Goal: Information Seeking & Learning: Find specific fact

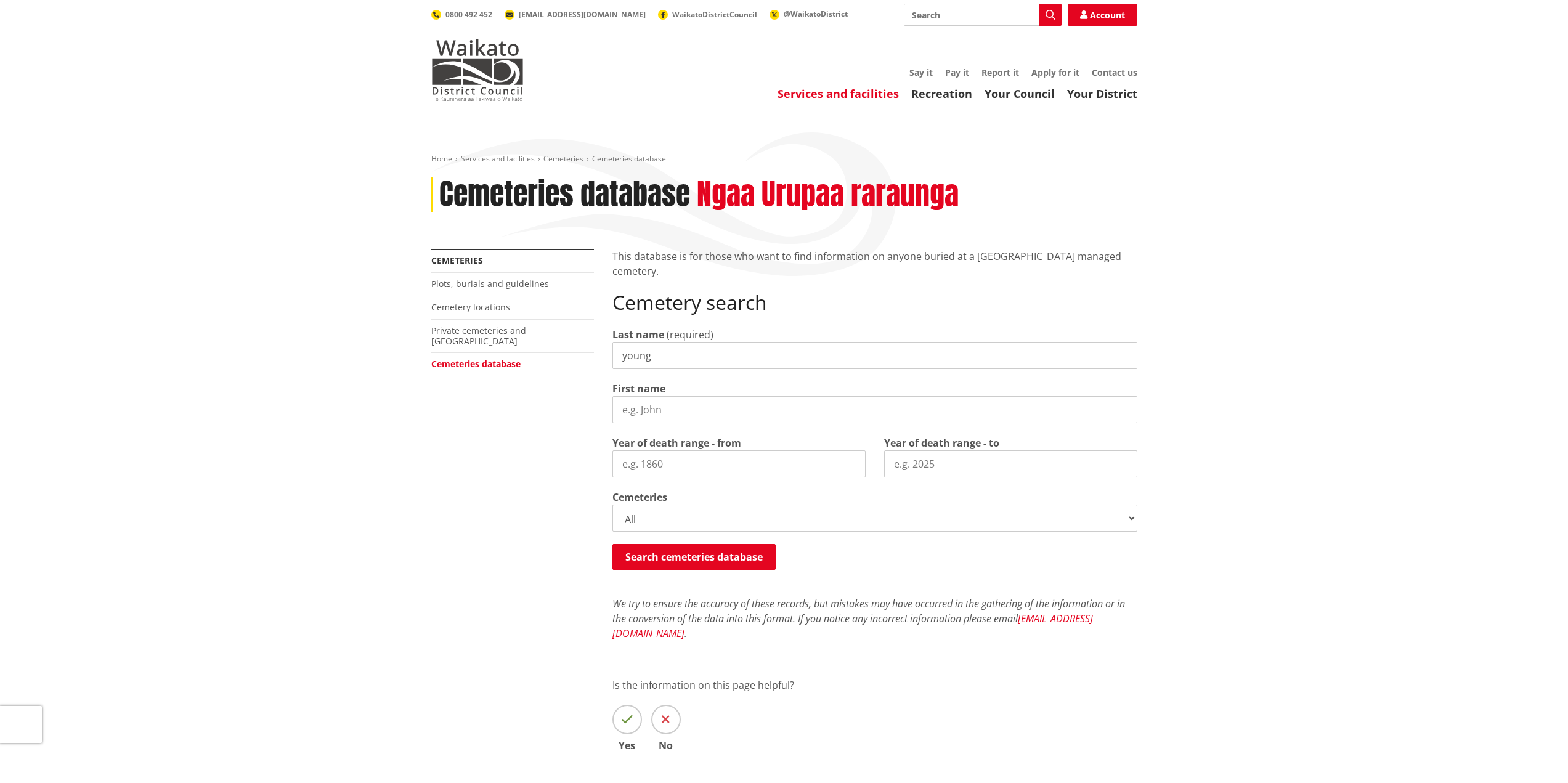
type input "young"
click at [628, 420] on input "First name" at bounding box center [875, 410] width 525 height 27
type input "mark"
click at [686, 552] on button "Search cemeteries database" at bounding box center [694, 557] width 164 height 26
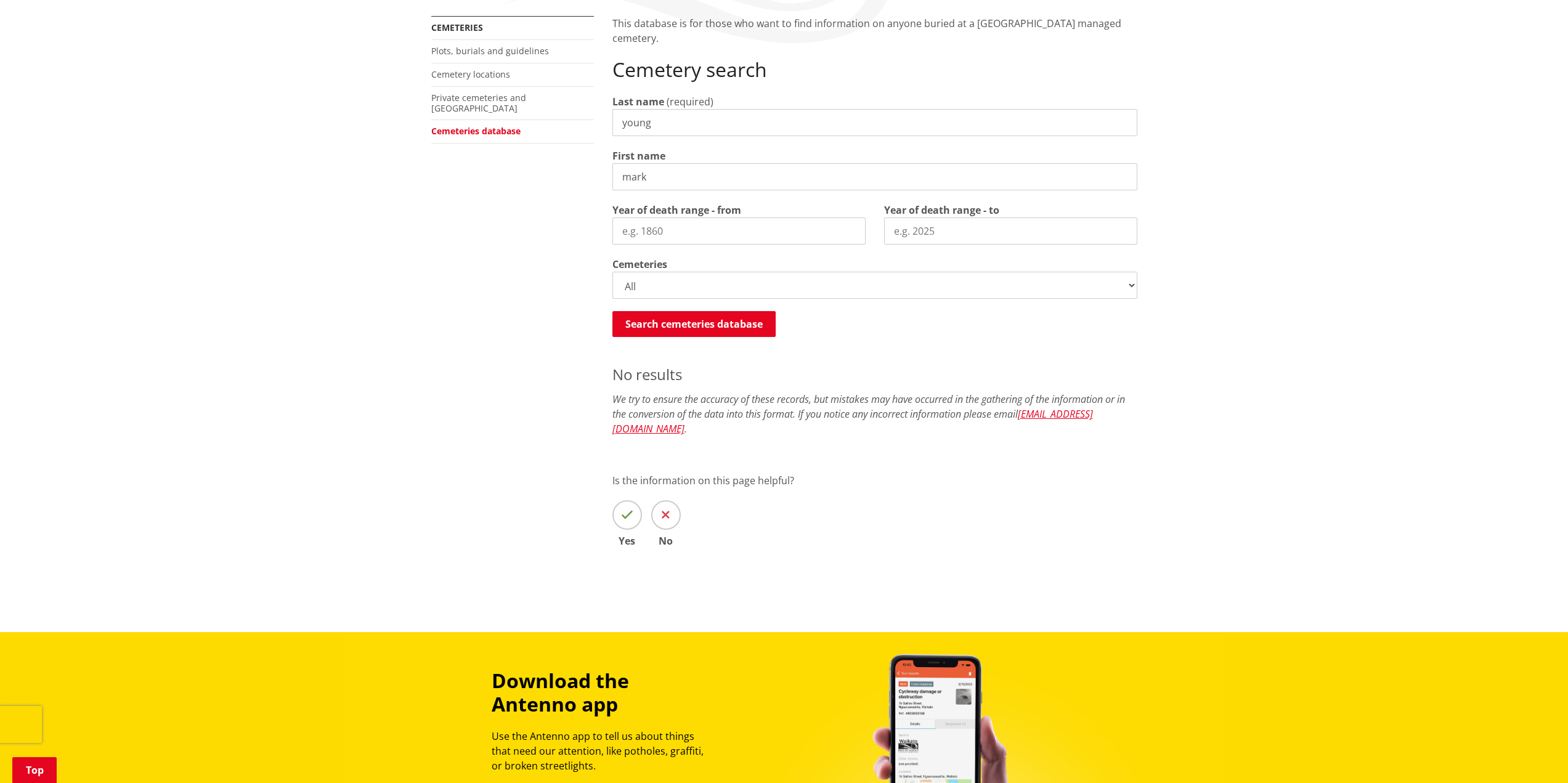
scroll to position [165, 0]
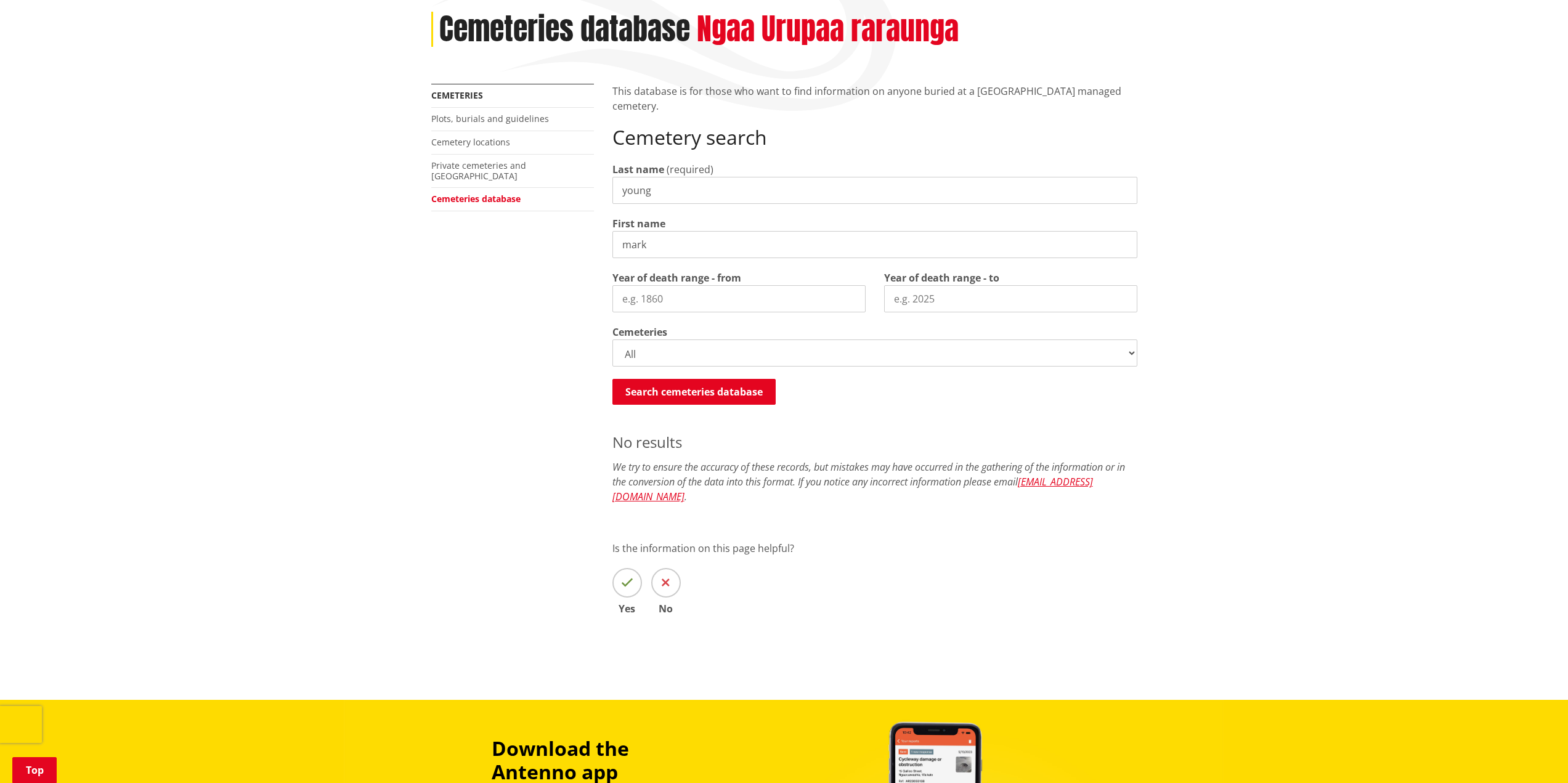
drag, startPoint x: 657, startPoint y: 243, endPoint x: 450, endPoint y: 213, distance: 209.2
click at [450, 214] on div "More from this section Cemeteries Plots, burials and guidelines Cemetery locati…" at bounding box center [784, 367] width 724 height 566
click at [704, 390] on button "Search cemeteries database" at bounding box center [694, 392] width 164 height 26
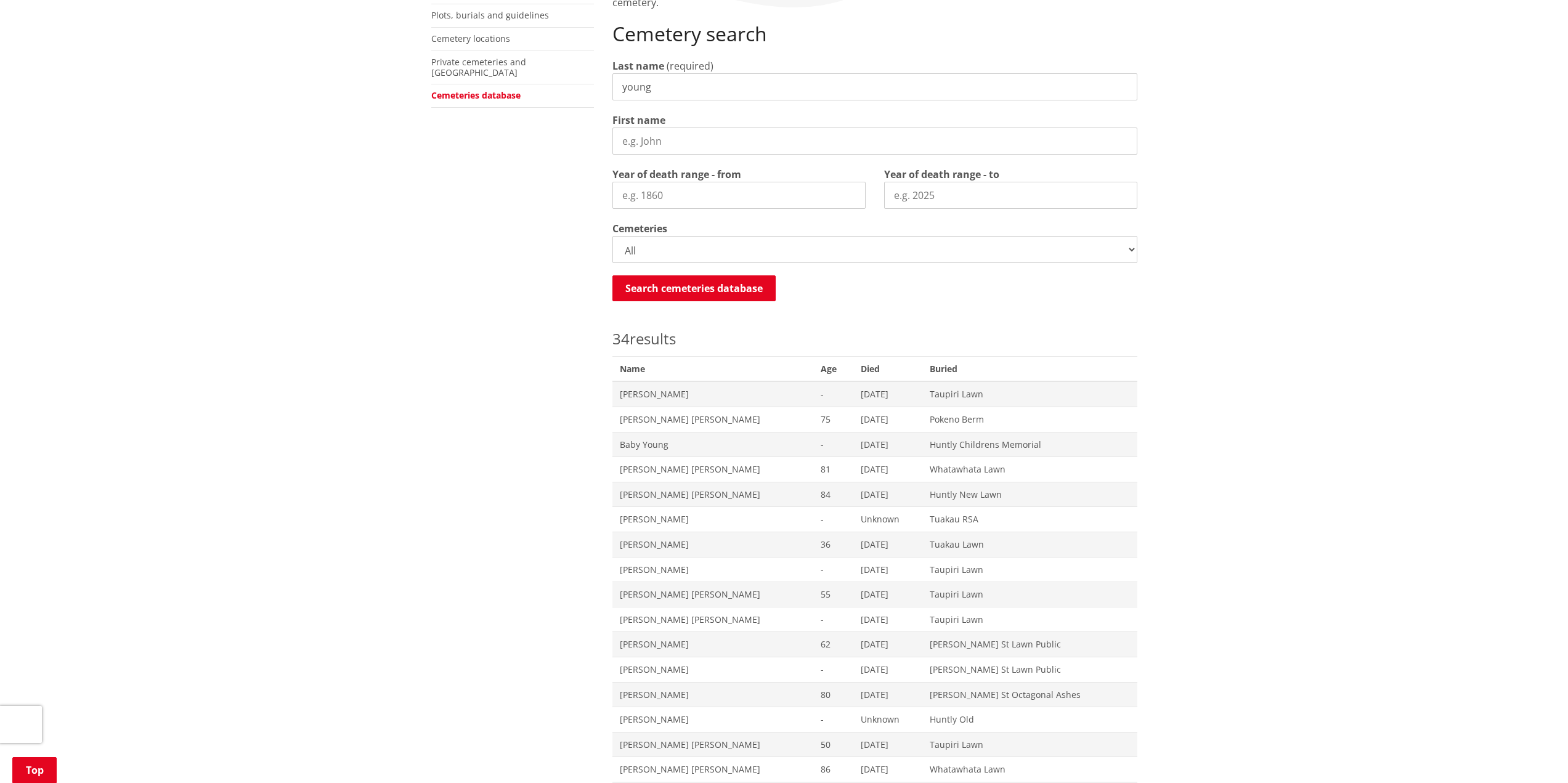
scroll to position [227, 0]
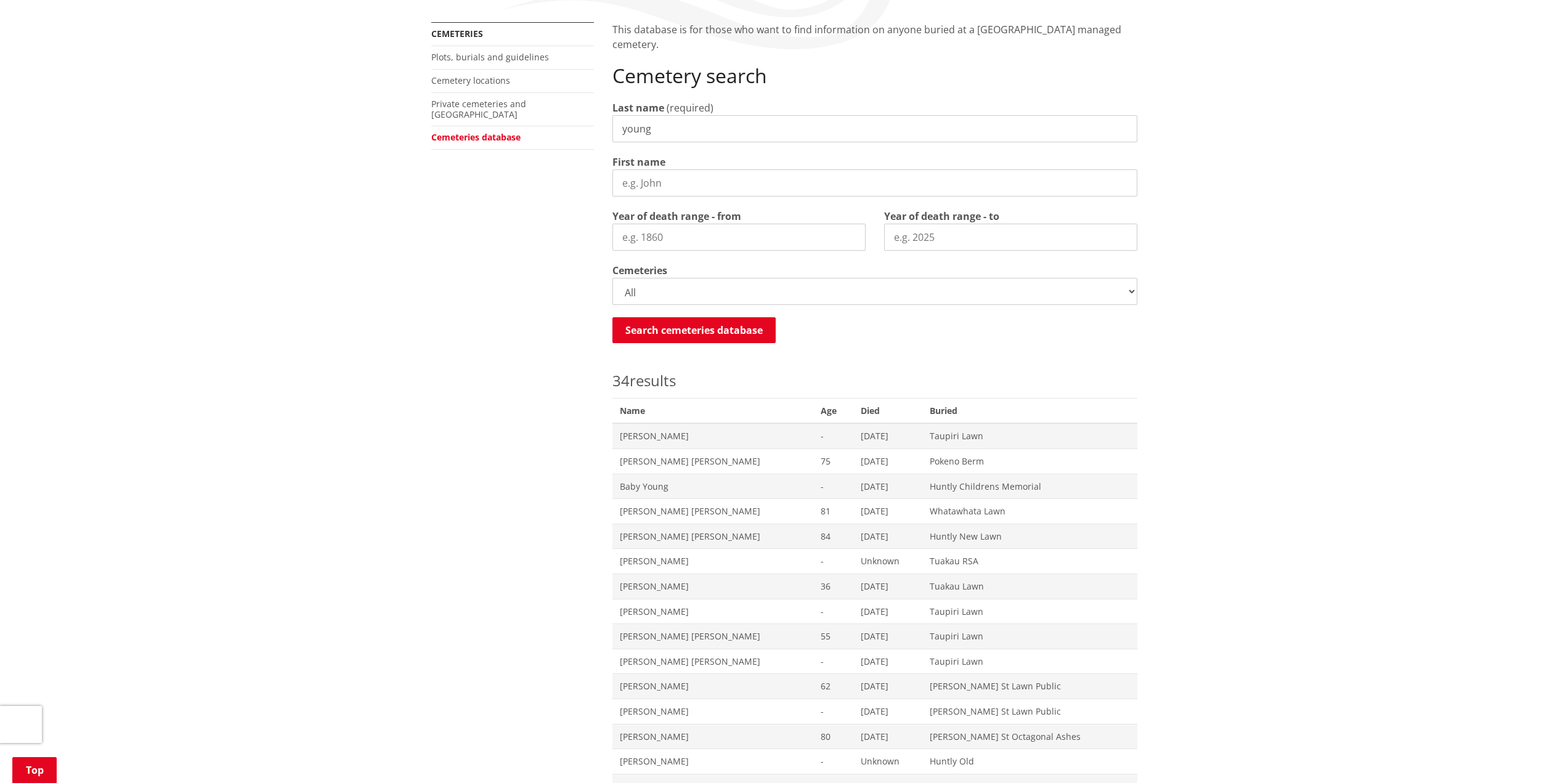
click at [1131, 291] on select "All Gordonton Ashes Memorial Berm Gordonton Lawn [GEOGRAPHIC_DATA] Octagonal As…" at bounding box center [875, 291] width 525 height 27
click at [1134, 295] on select "All Gordonton Ashes Memorial Berm Gordonton Lawn [GEOGRAPHIC_DATA] Octagonal As…" at bounding box center [875, 291] width 525 height 27
click at [612, 278] on select "All Gordonton Ashes Memorial Berm Gordonton Lawn [GEOGRAPHIC_DATA] Octagonal As…" at bounding box center [875, 291] width 525 height 27
click at [692, 322] on button "Search cemeteries database" at bounding box center [694, 330] width 164 height 26
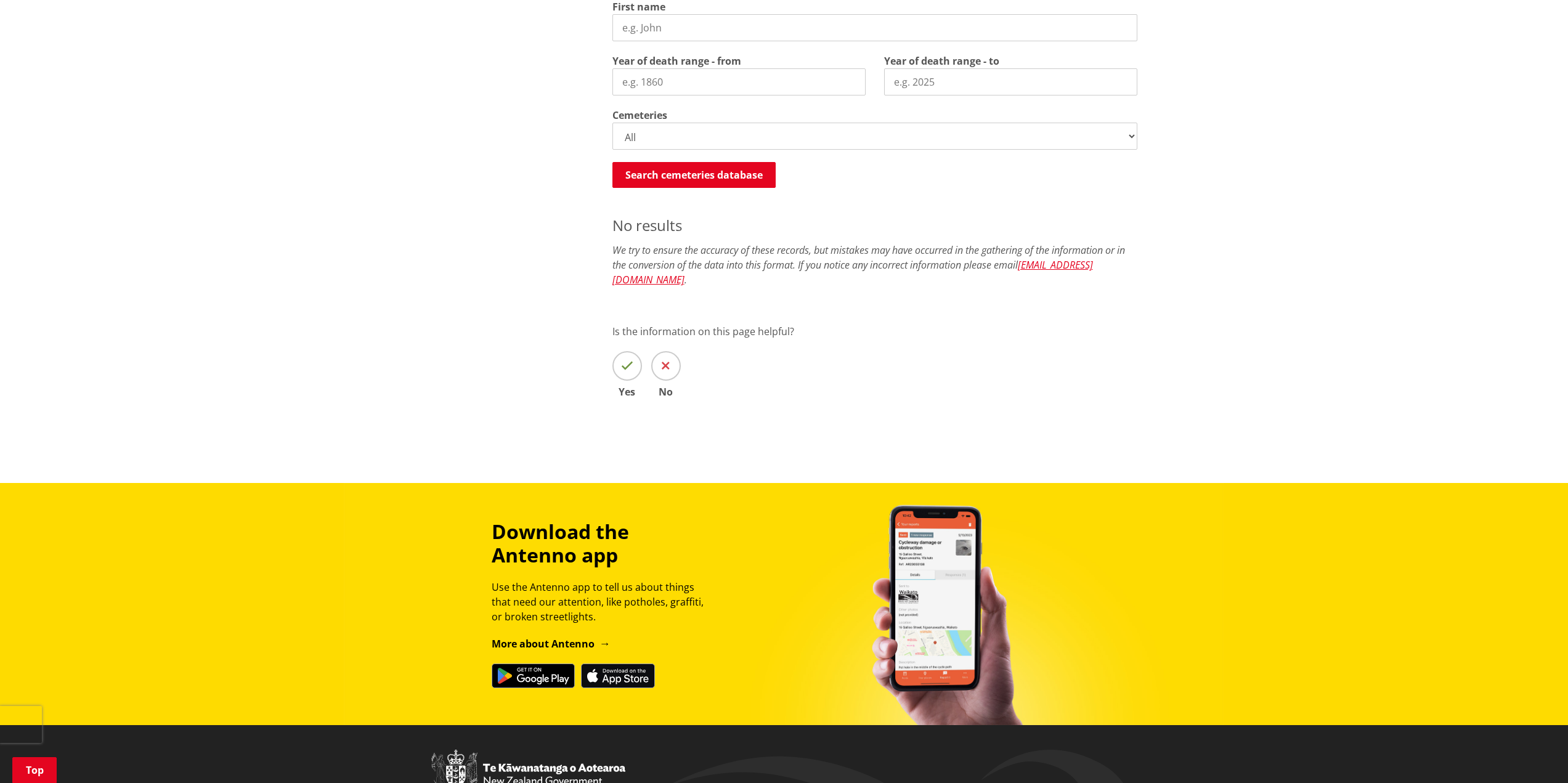
scroll to position [350, 0]
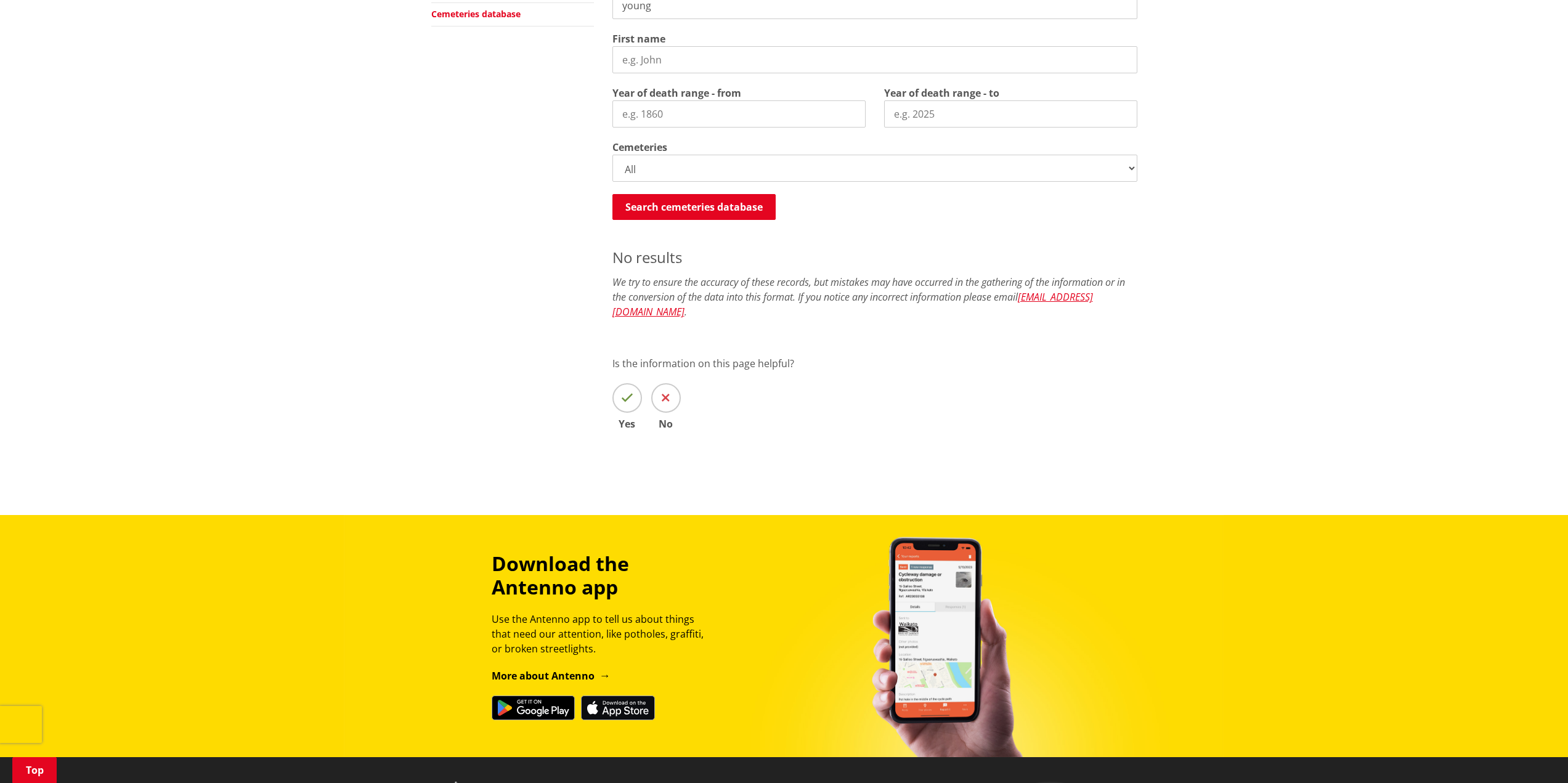
click at [1133, 170] on select "All Gordonton Ashes Memorial Berm Gordonton Lawn [GEOGRAPHIC_DATA] Octagonal As…" at bounding box center [875, 168] width 525 height 27
select select
click at [612, 154] on select "All Gordonton Ashes Memorial Berm Gordonton Lawn [GEOGRAPHIC_DATA] Octagonal As…" at bounding box center [875, 168] width 525 height 27
drag, startPoint x: 694, startPoint y: 205, endPoint x: 837, endPoint y: 196, distance: 143.3
click at [693, 206] on button "Search cemeteries database" at bounding box center [694, 207] width 164 height 26
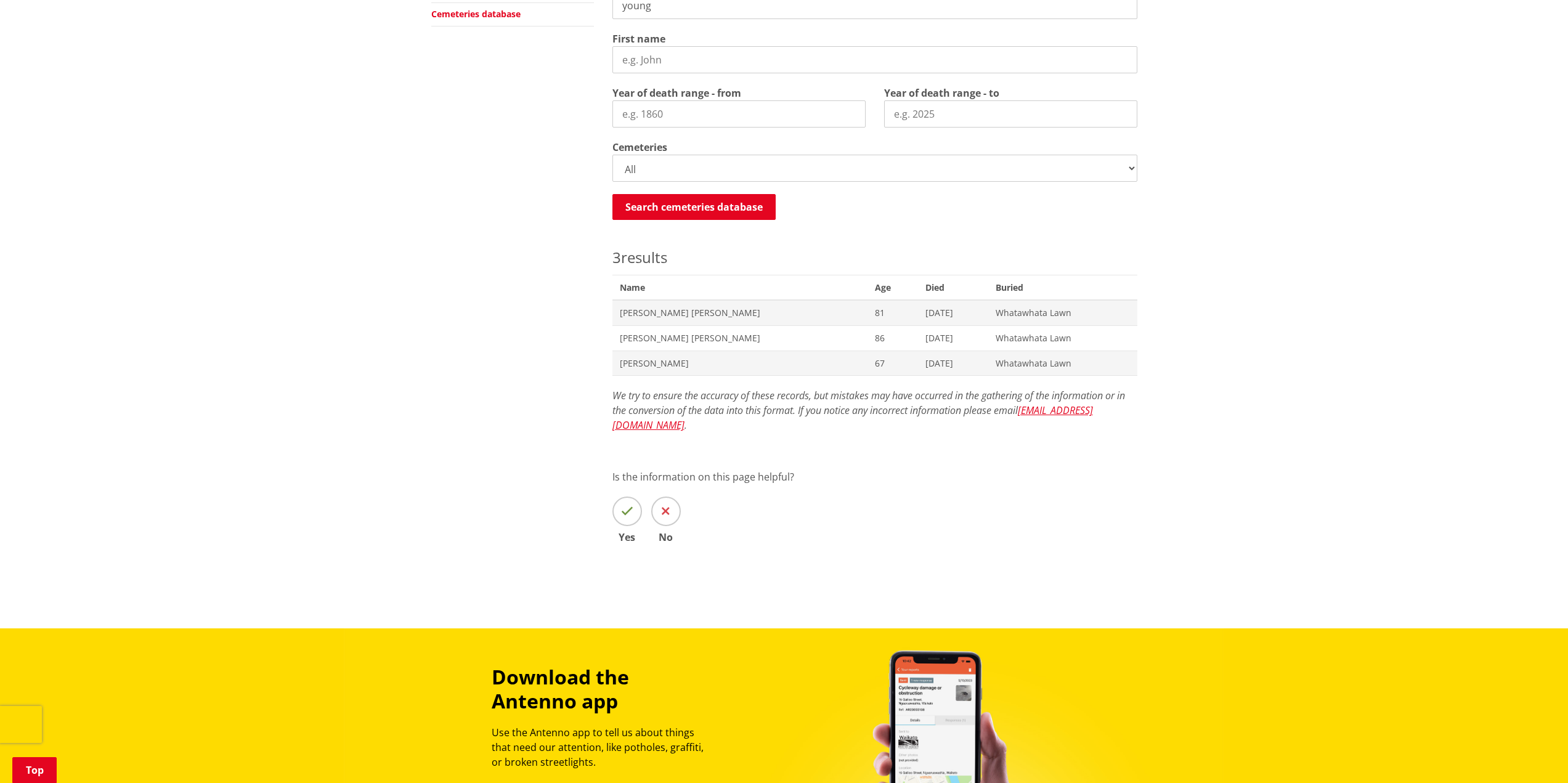
scroll to position [597, 0]
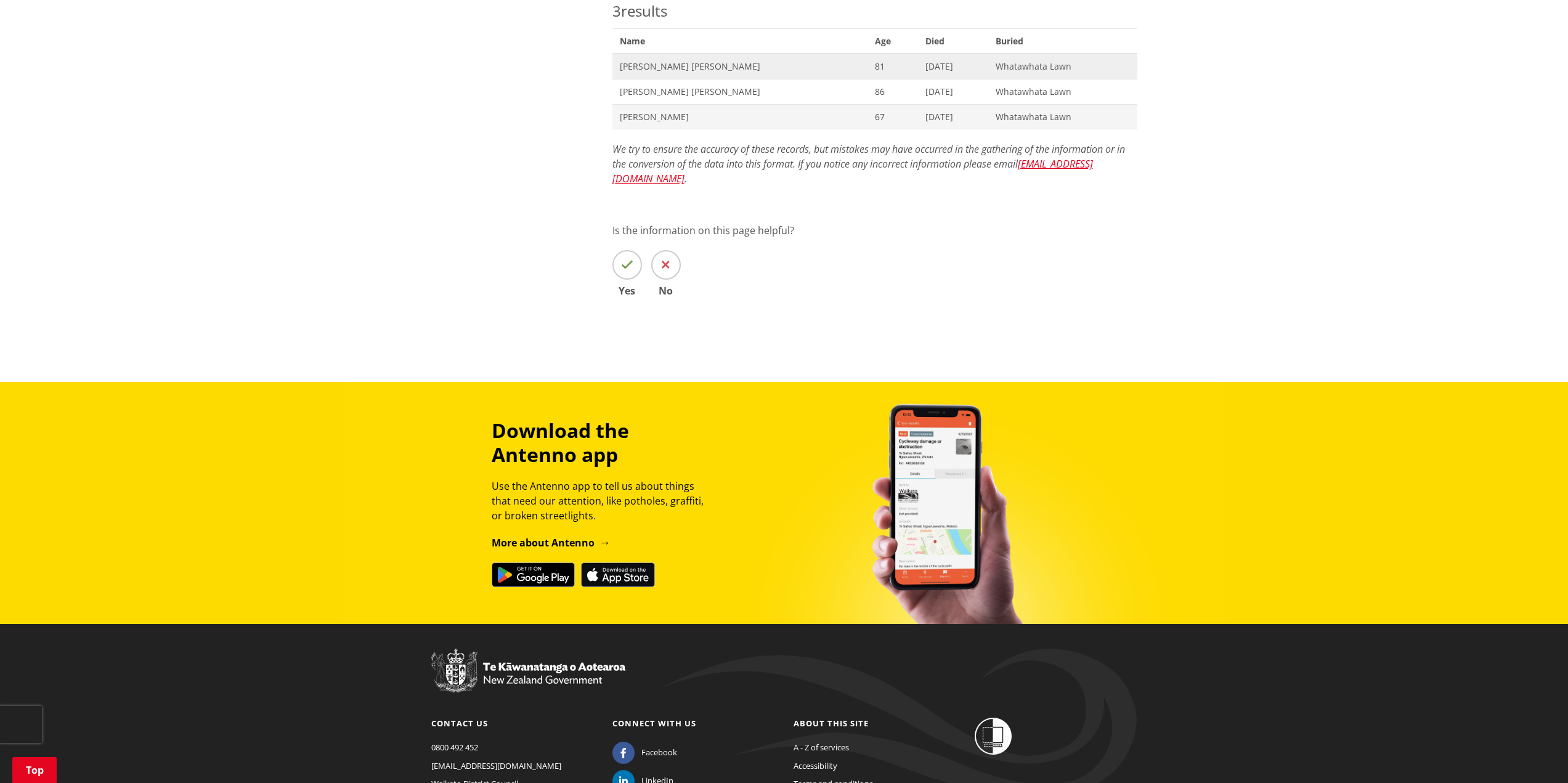
click at [918, 66] on span "Died 28/01/2011" at bounding box center [952, 65] width 69 height 25
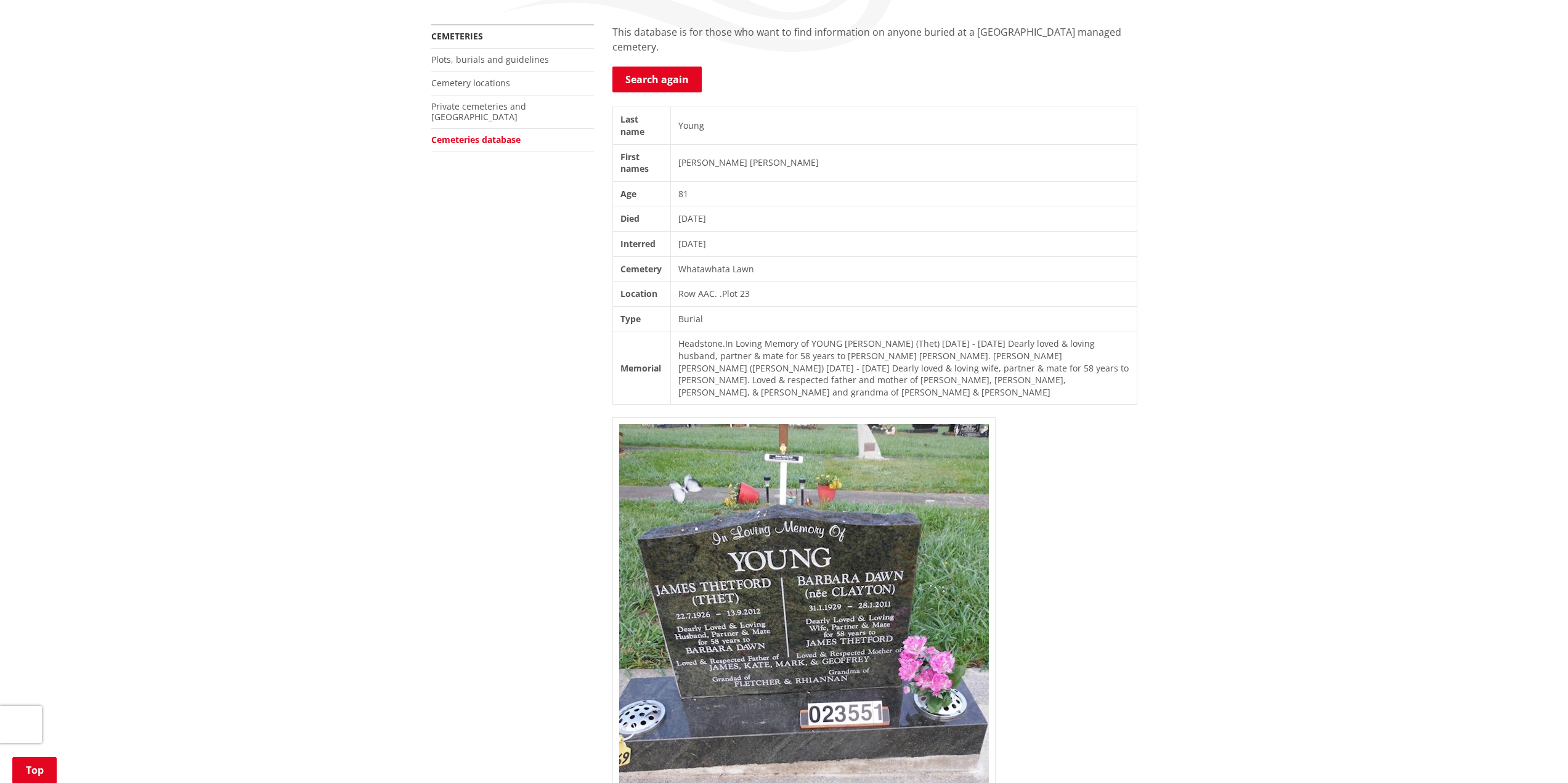
scroll to position [185, 0]
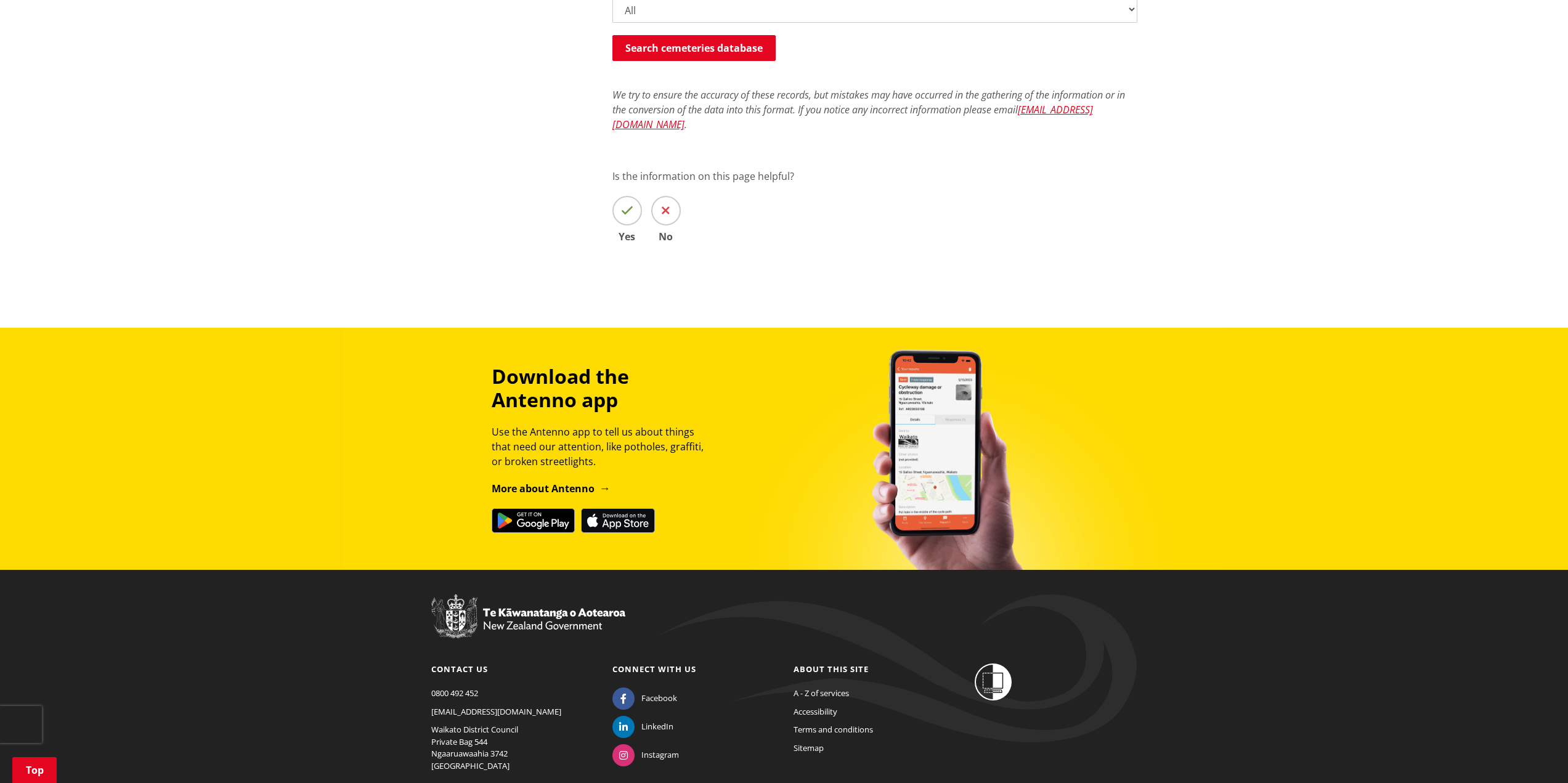
scroll to position [336, 0]
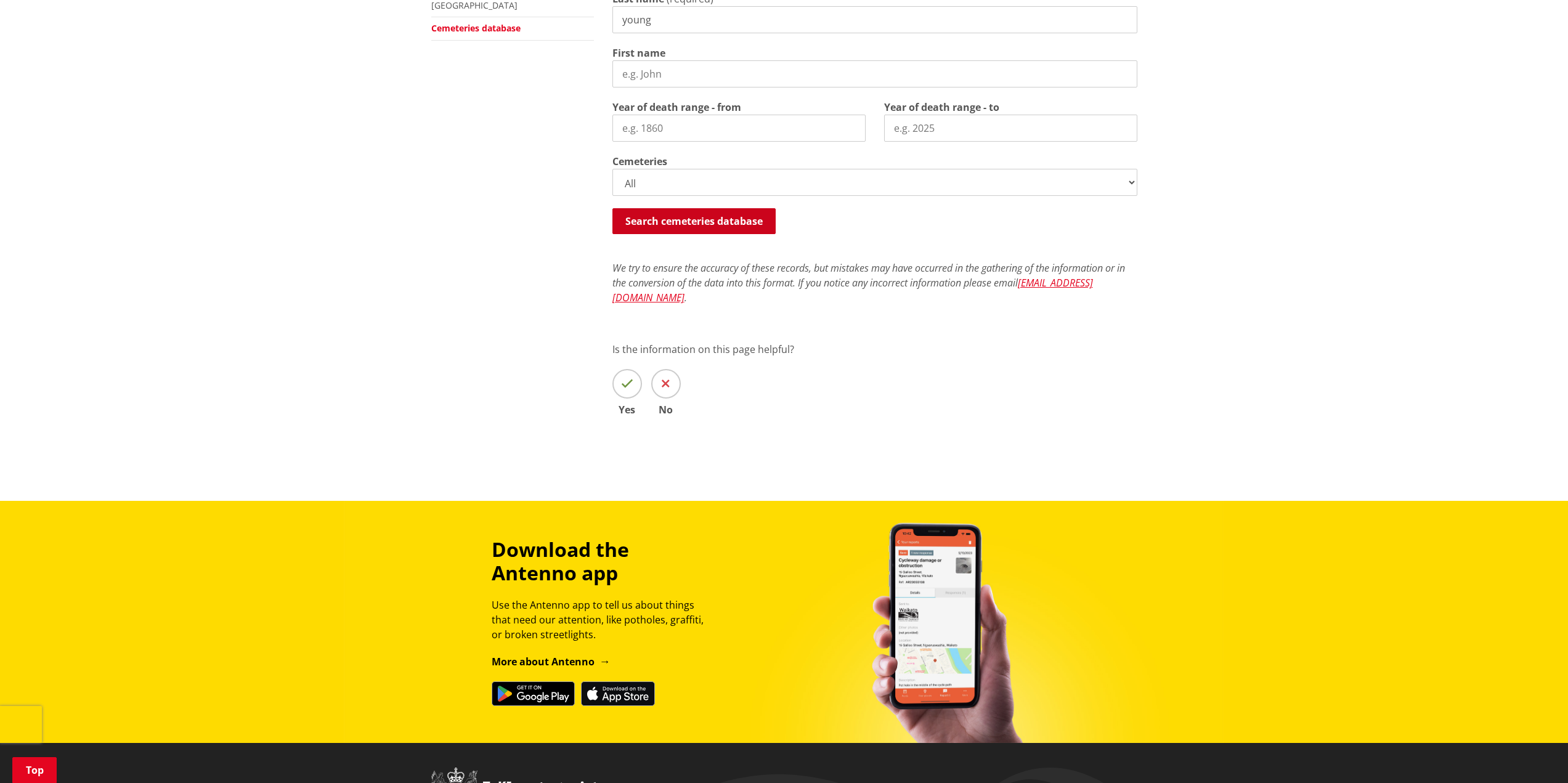
click at [691, 216] on button "Search cemeteries database" at bounding box center [694, 221] width 164 height 26
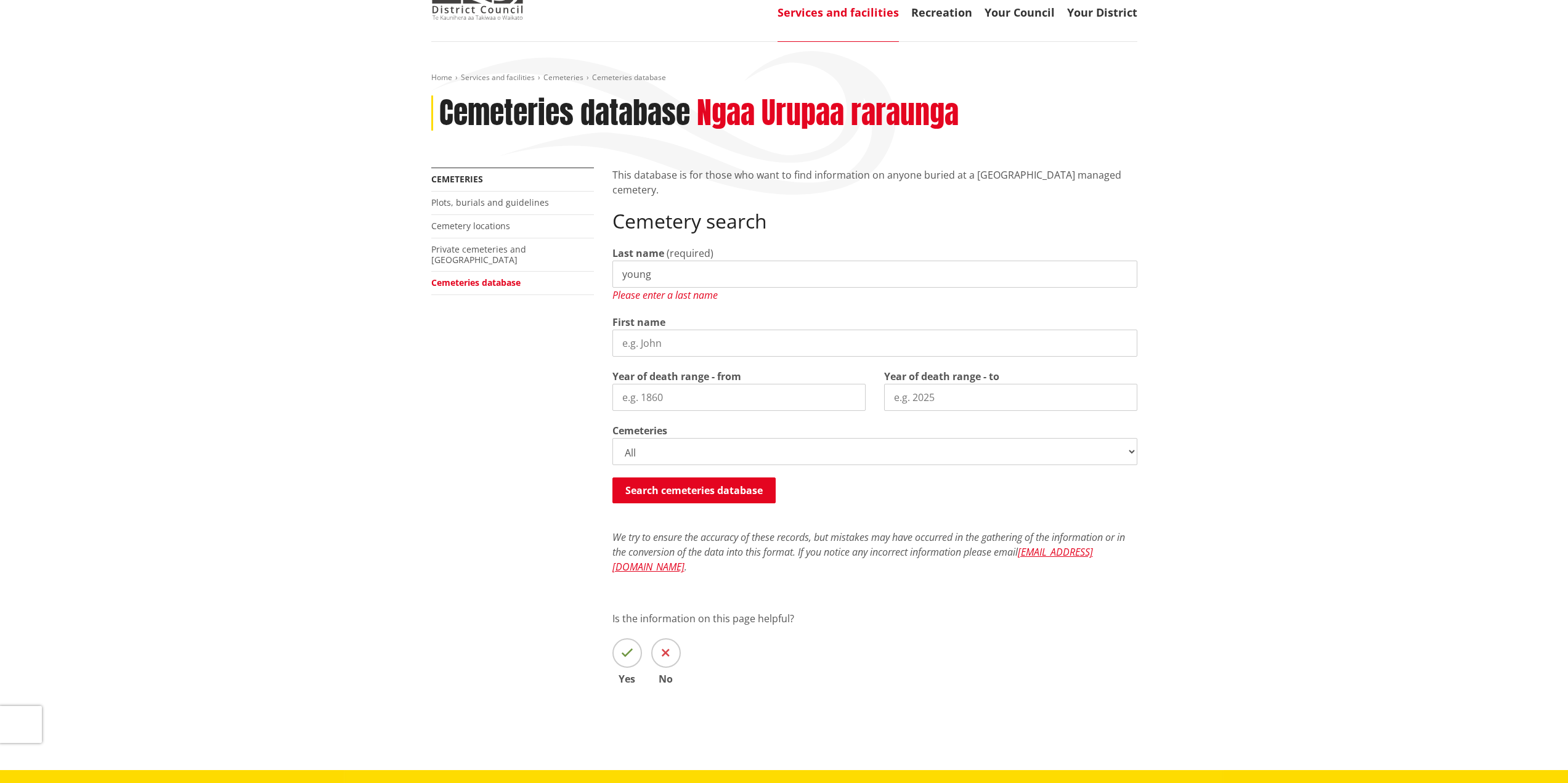
scroll to position [81, 0]
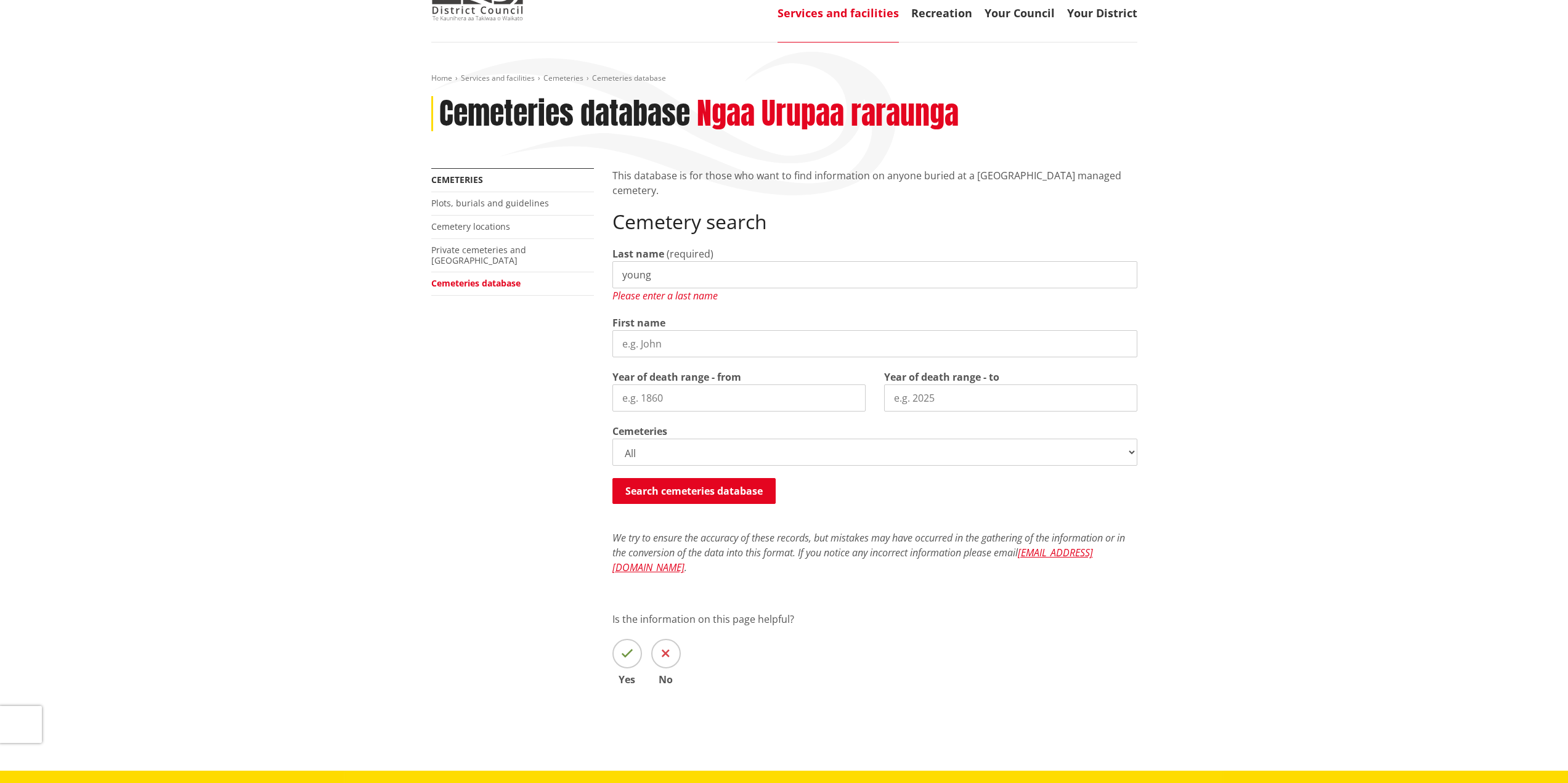
click at [676, 264] on input "young" at bounding box center [875, 275] width 525 height 27
drag, startPoint x: 638, startPoint y: 273, endPoint x: 535, endPoint y: 259, distance: 103.9
click at [533, 260] on div "More from this section Cemeteries Plots, burials and guidelines Cemetery locati…" at bounding box center [784, 444] width 724 height 552
type input "ypung"
click at [622, 342] on input "First name" at bounding box center [875, 344] width 525 height 27
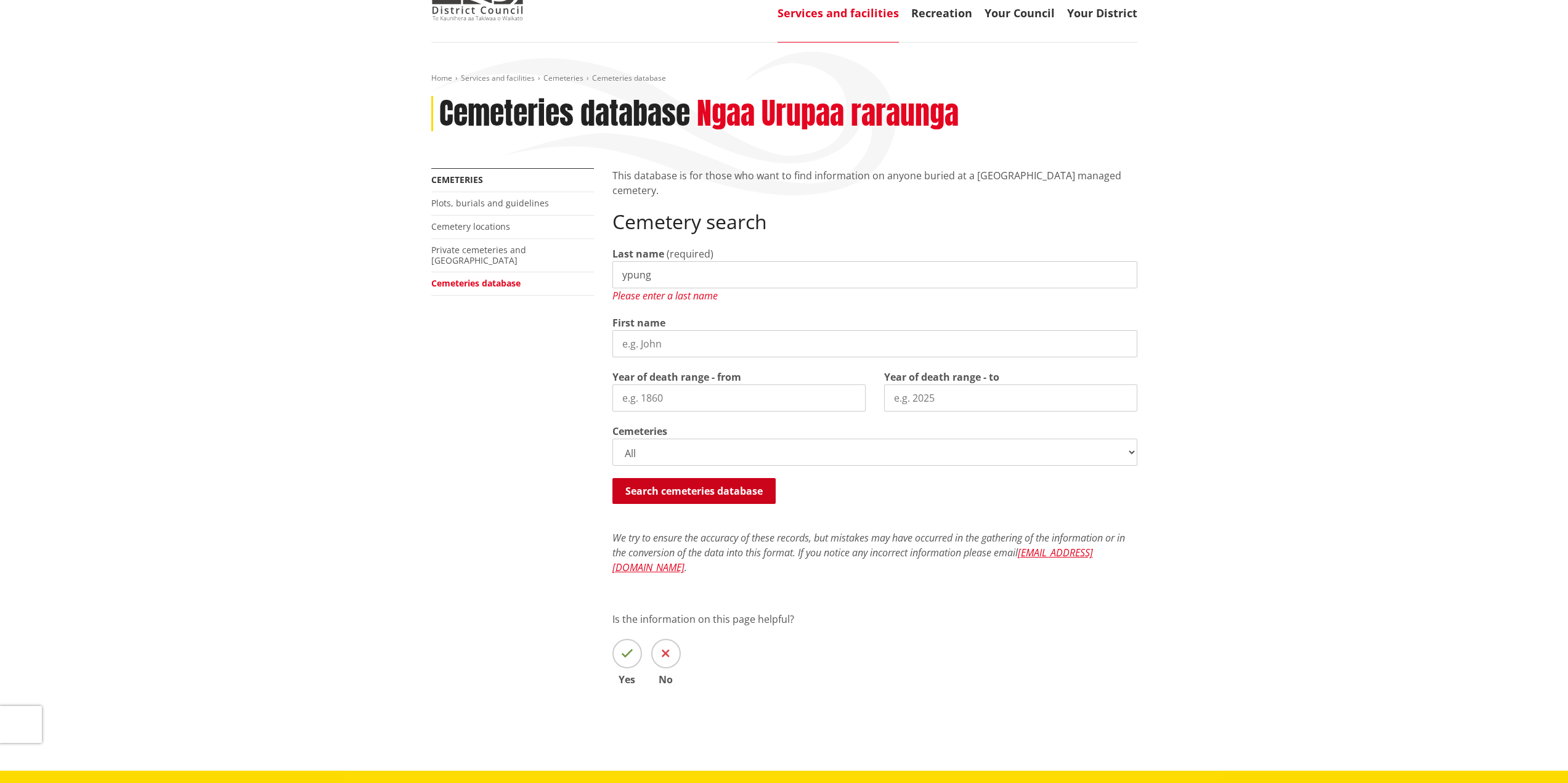
click at [685, 497] on button "Search cemeteries database" at bounding box center [694, 491] width 164 height 26
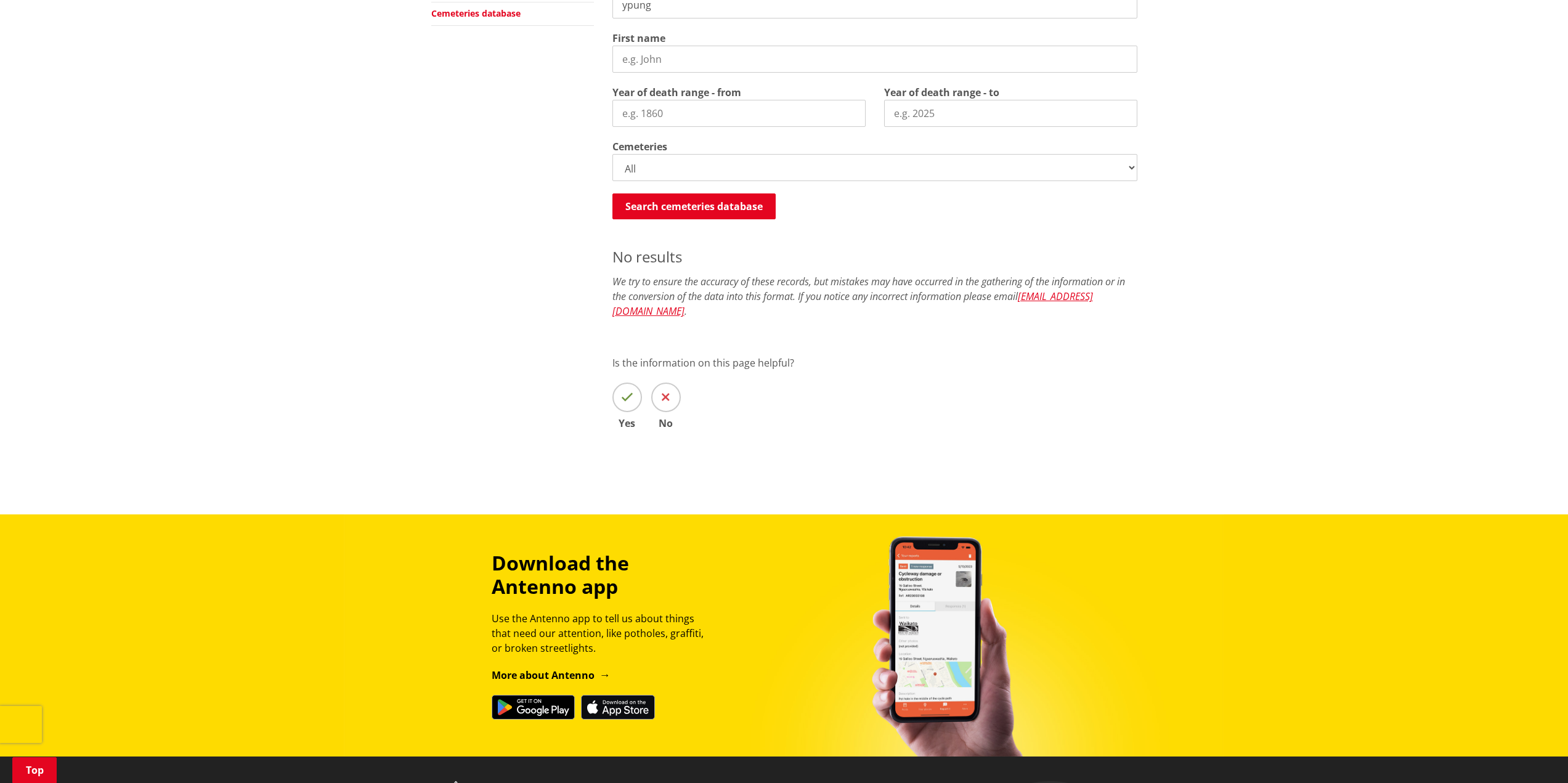
scroll to position [350, 0]
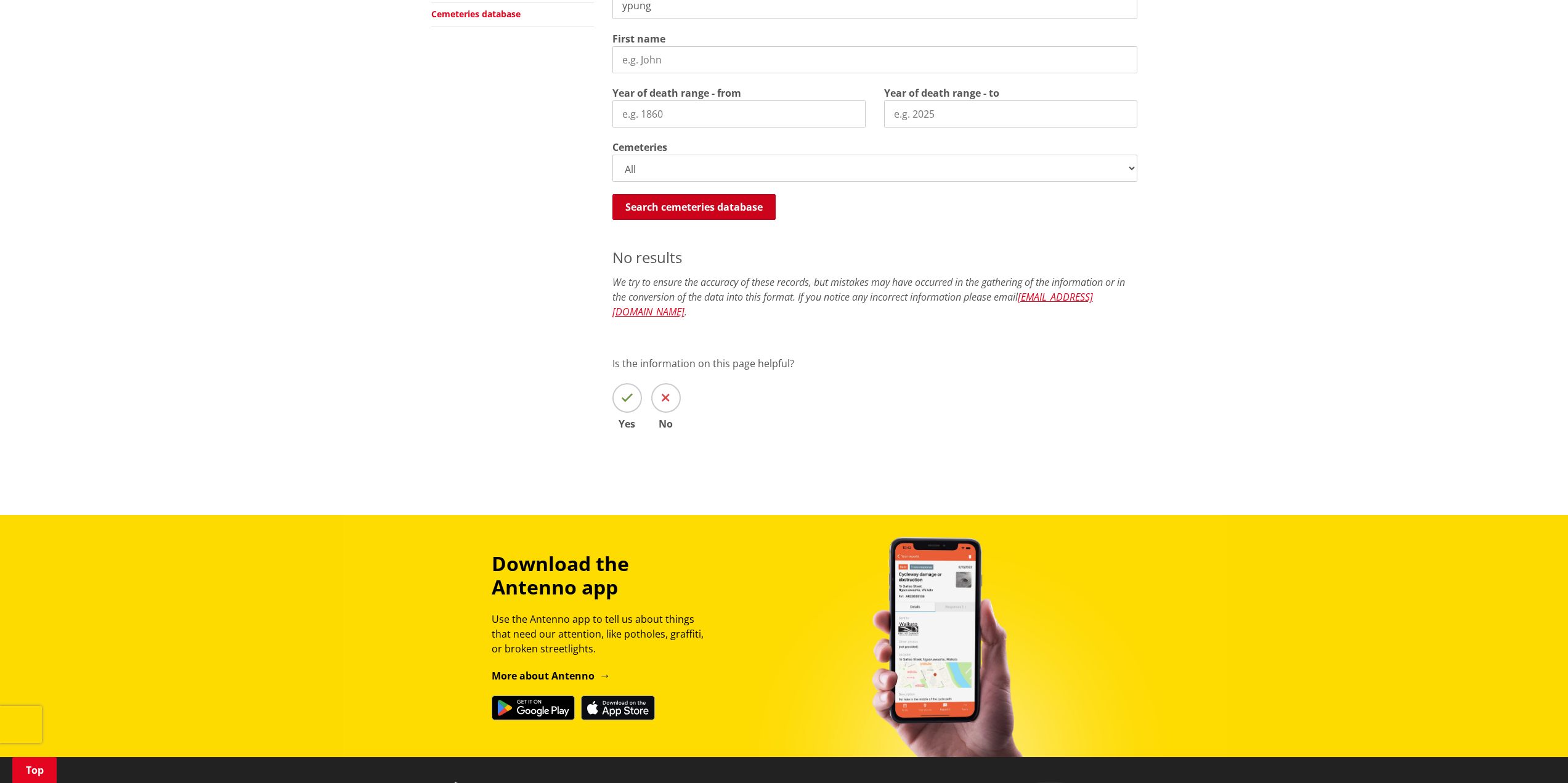
click at [700, 210] on button "Search cemeteries database" at bounding box center [694, 207] width 164 height 26
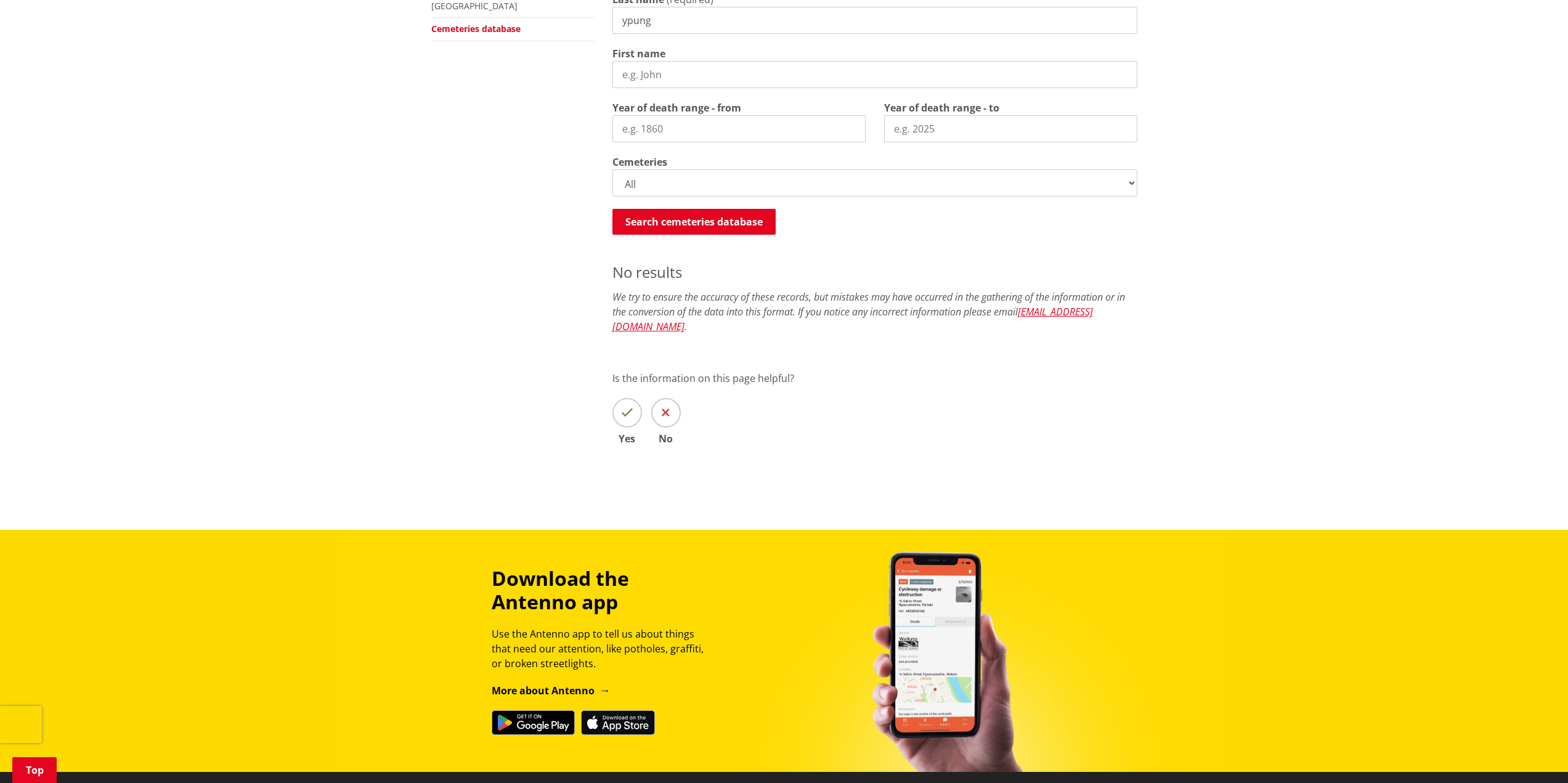
scroll to position [165, 0]
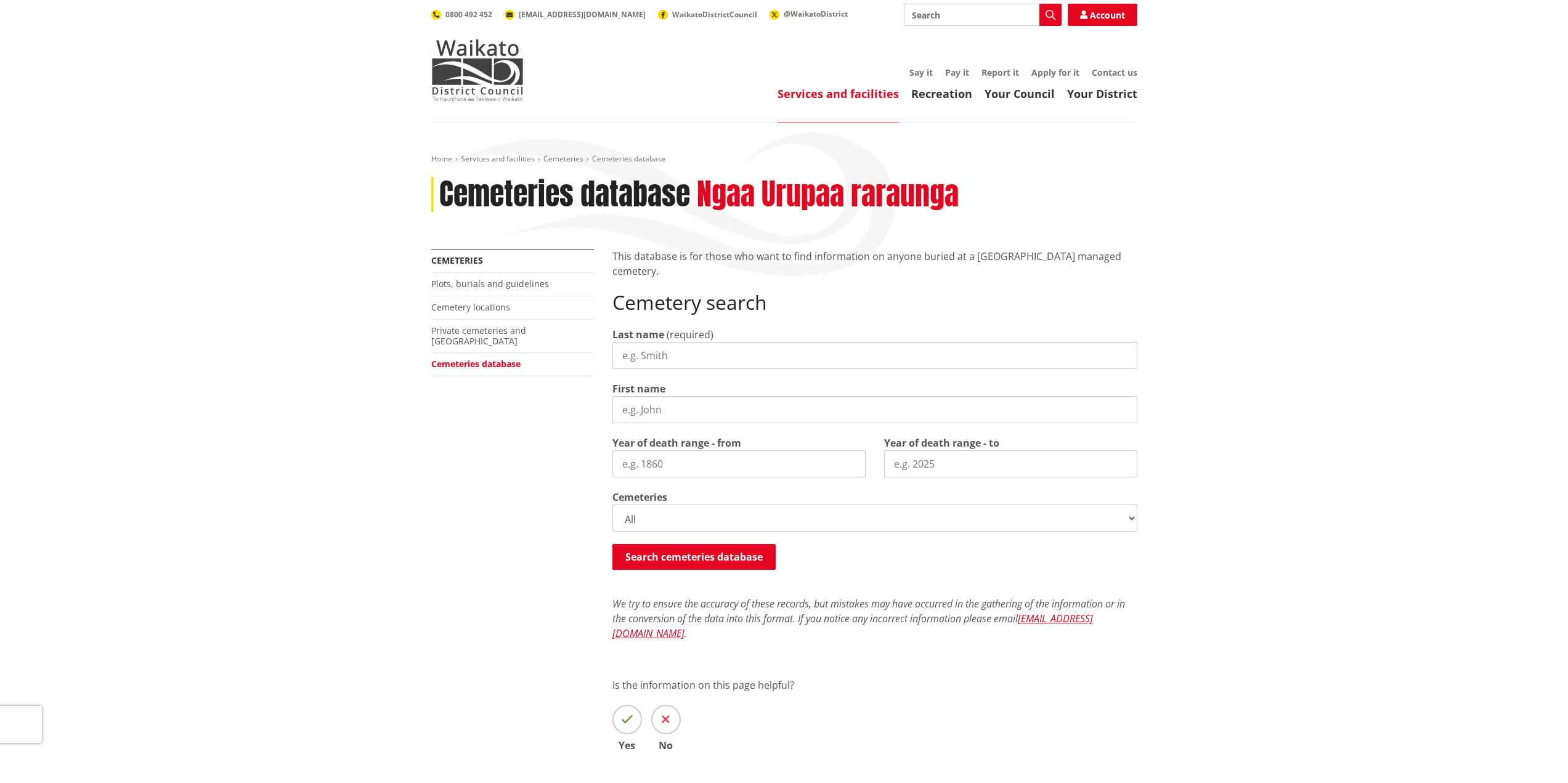
scroll to position [165, 0]
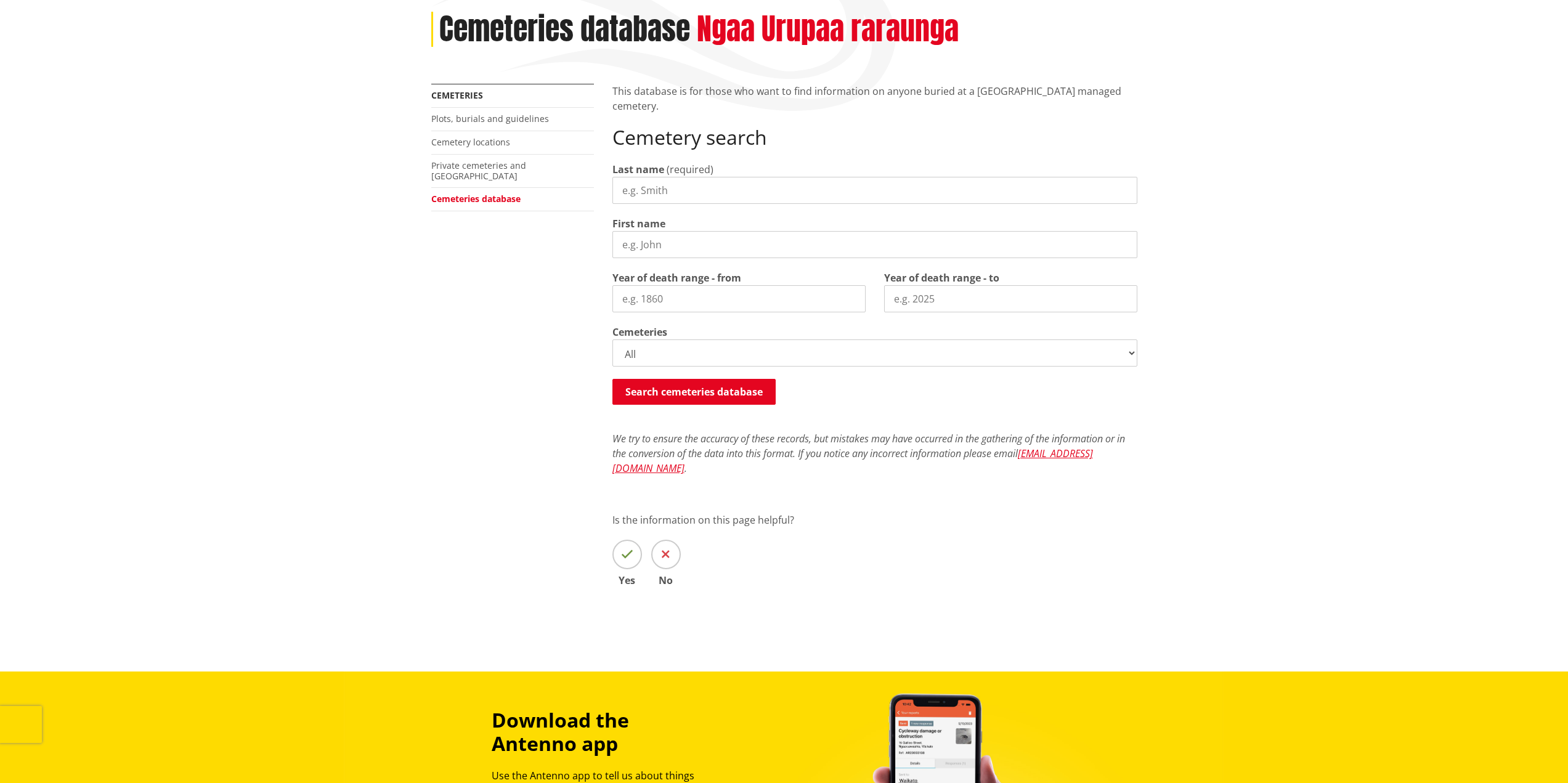
click at [650, 193] on input "Last name" at bounding box center [875, 190] width 525 height 27
type input "young"
click at [1136, 352] on select "All Gordonton Ashes Memorial Berm Gordonton Lawn Gordonton Octagonal Ashes Gord…" at bounding box center [875, 353] width 525 height 27
select select
click at [612, 339] on select "All Gordonton Ashes Memorial Berm Gordonton Lawn Gordonton Octagonal Ashes Gord…" at bounding box center [875, 353] width 525 height 27
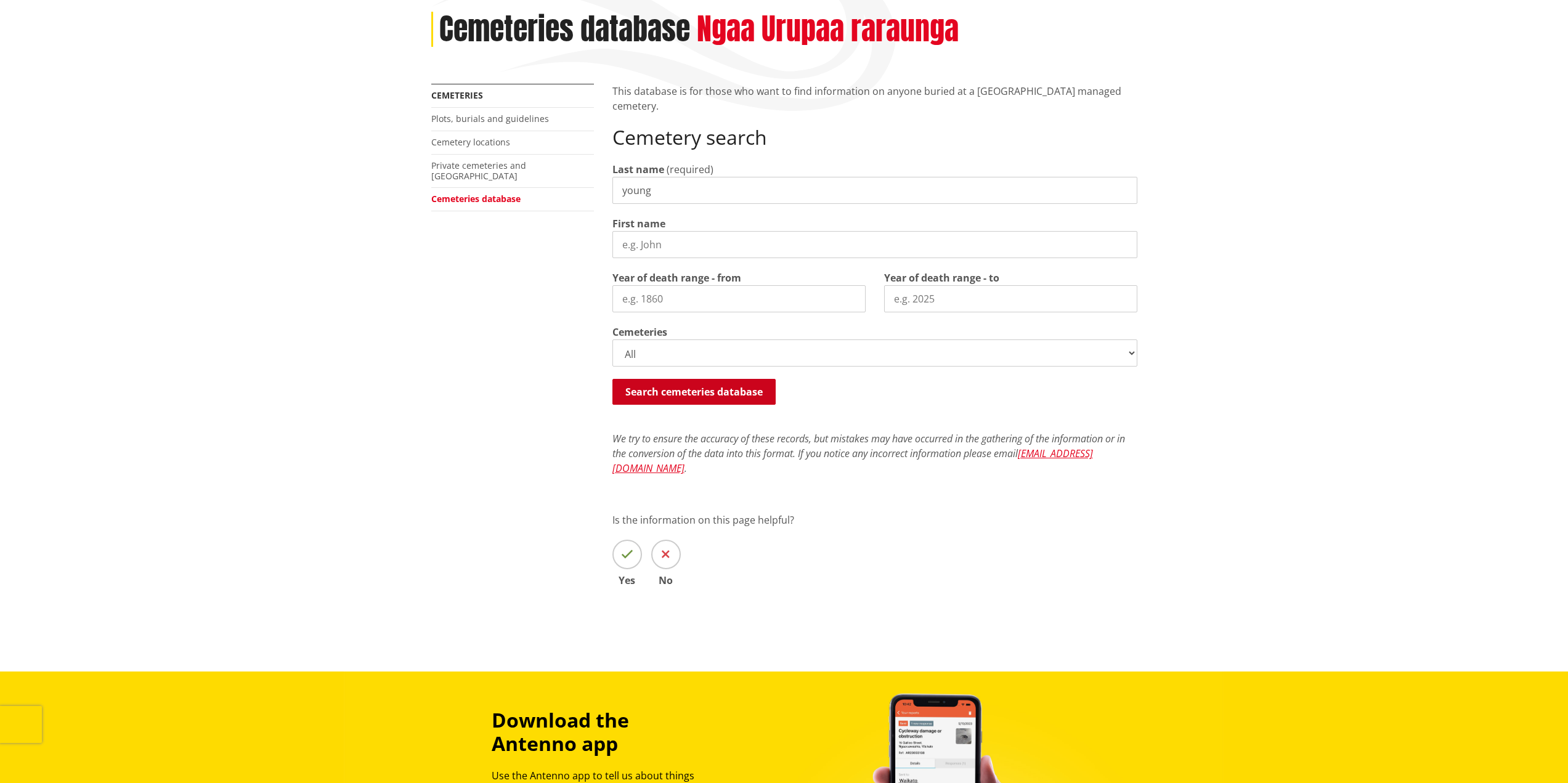
click at [686, 391] on button "Search cemeteries database" at bounding box center [694, 392] width 164 height 26
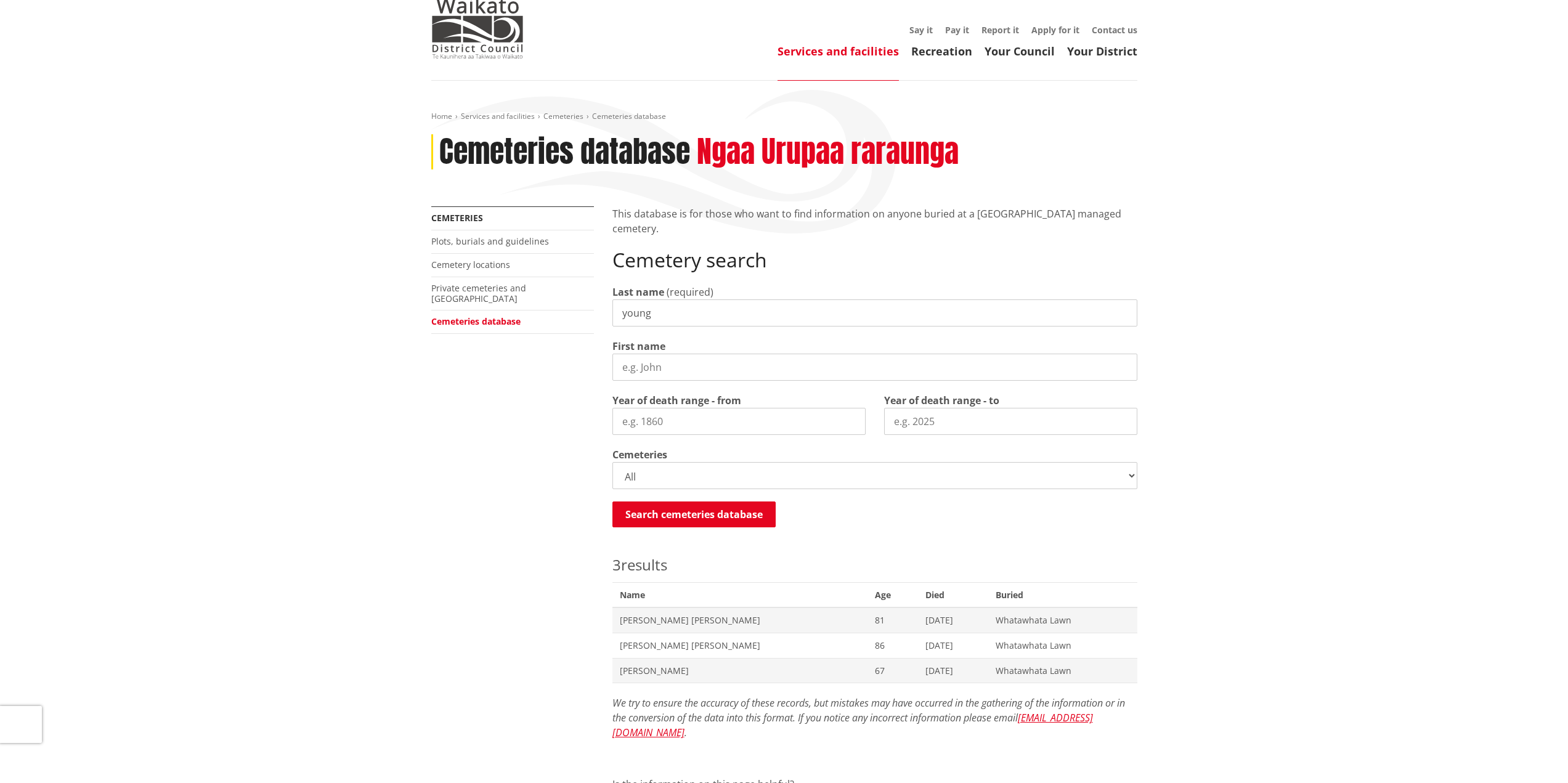
scroll to position [0, 0]
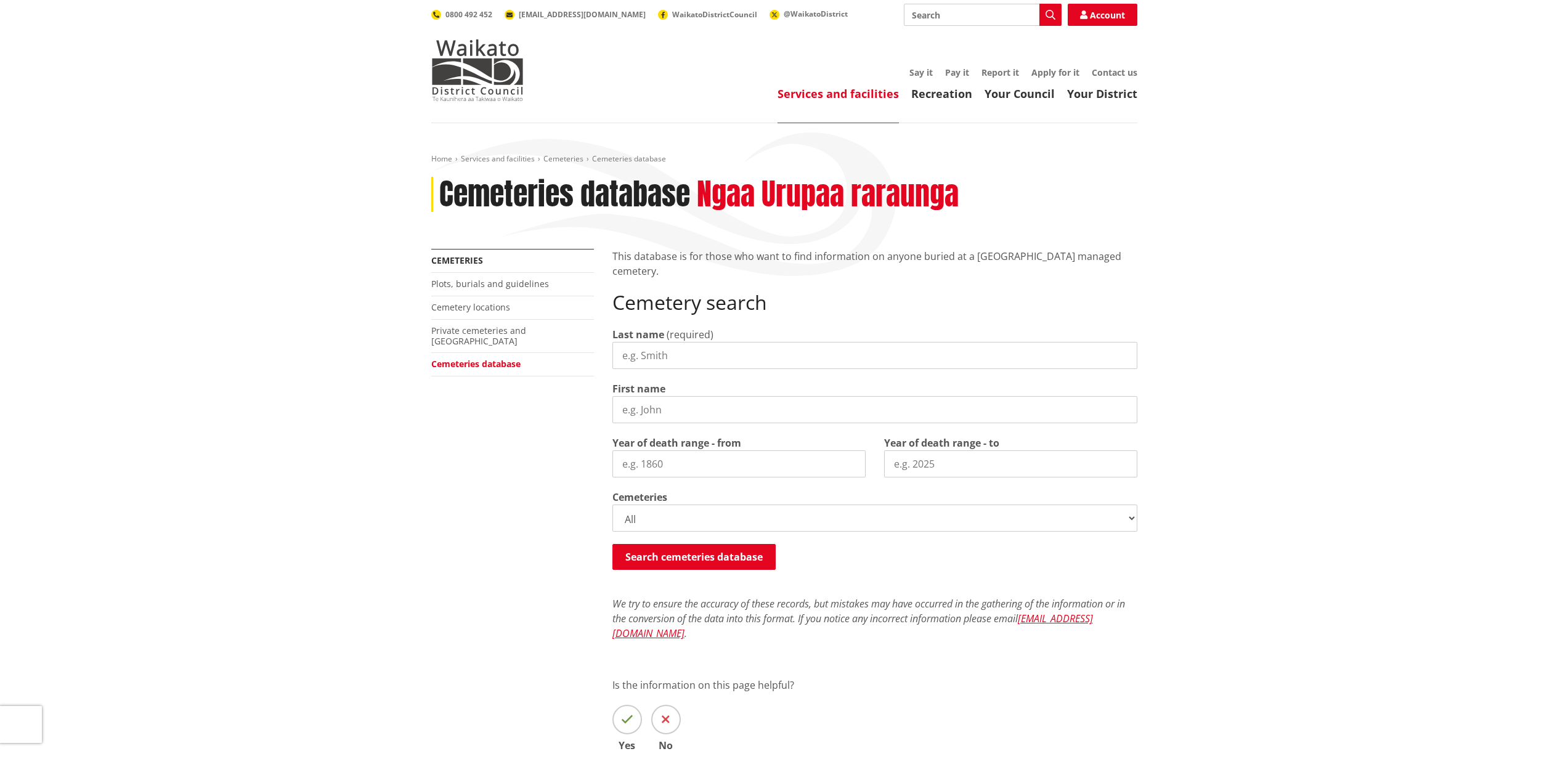
click at [652, 362] on input "Last name" at bounding box center [875, 355] width 525 height 27
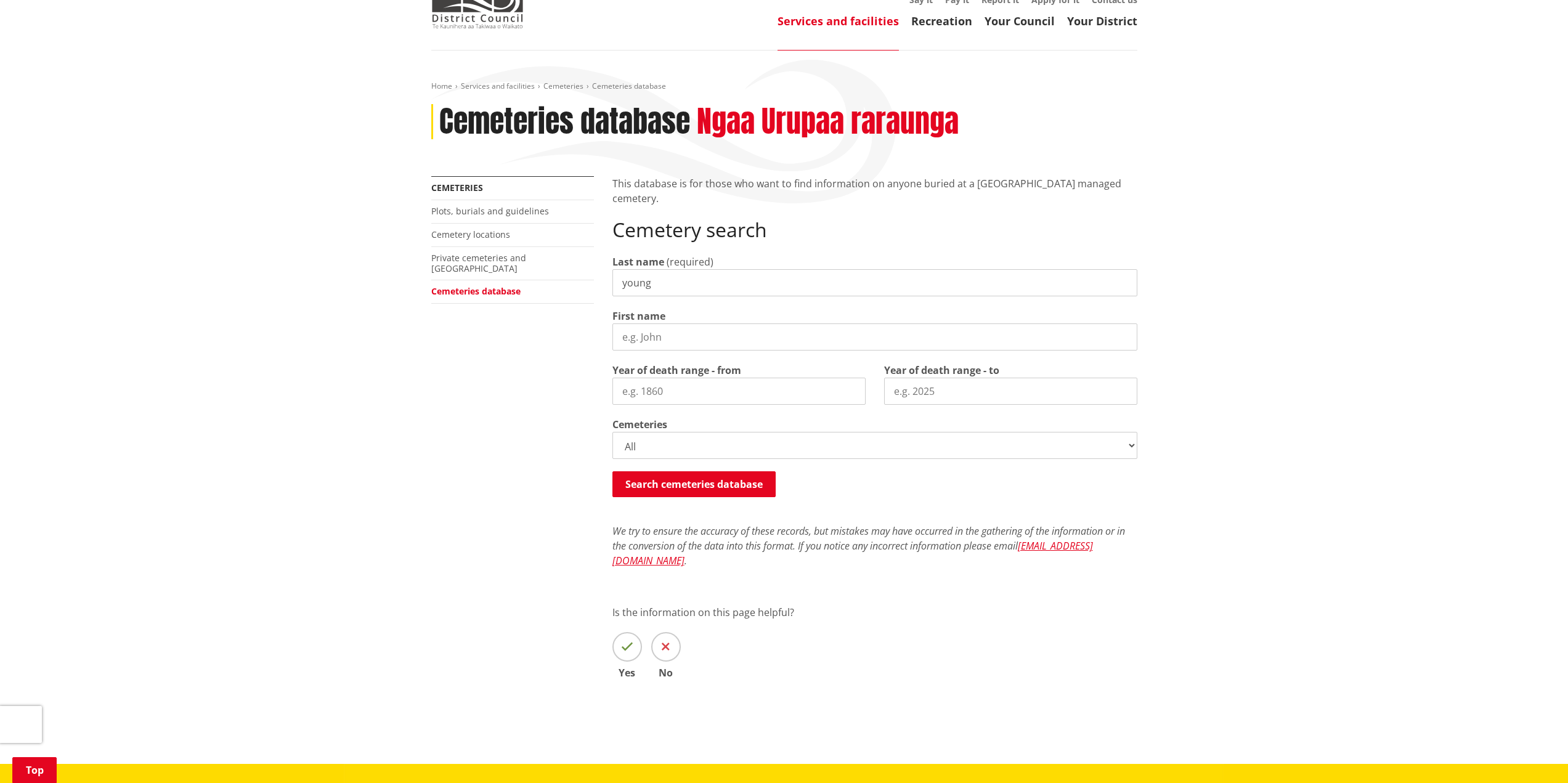
scroll to position [185, 0]
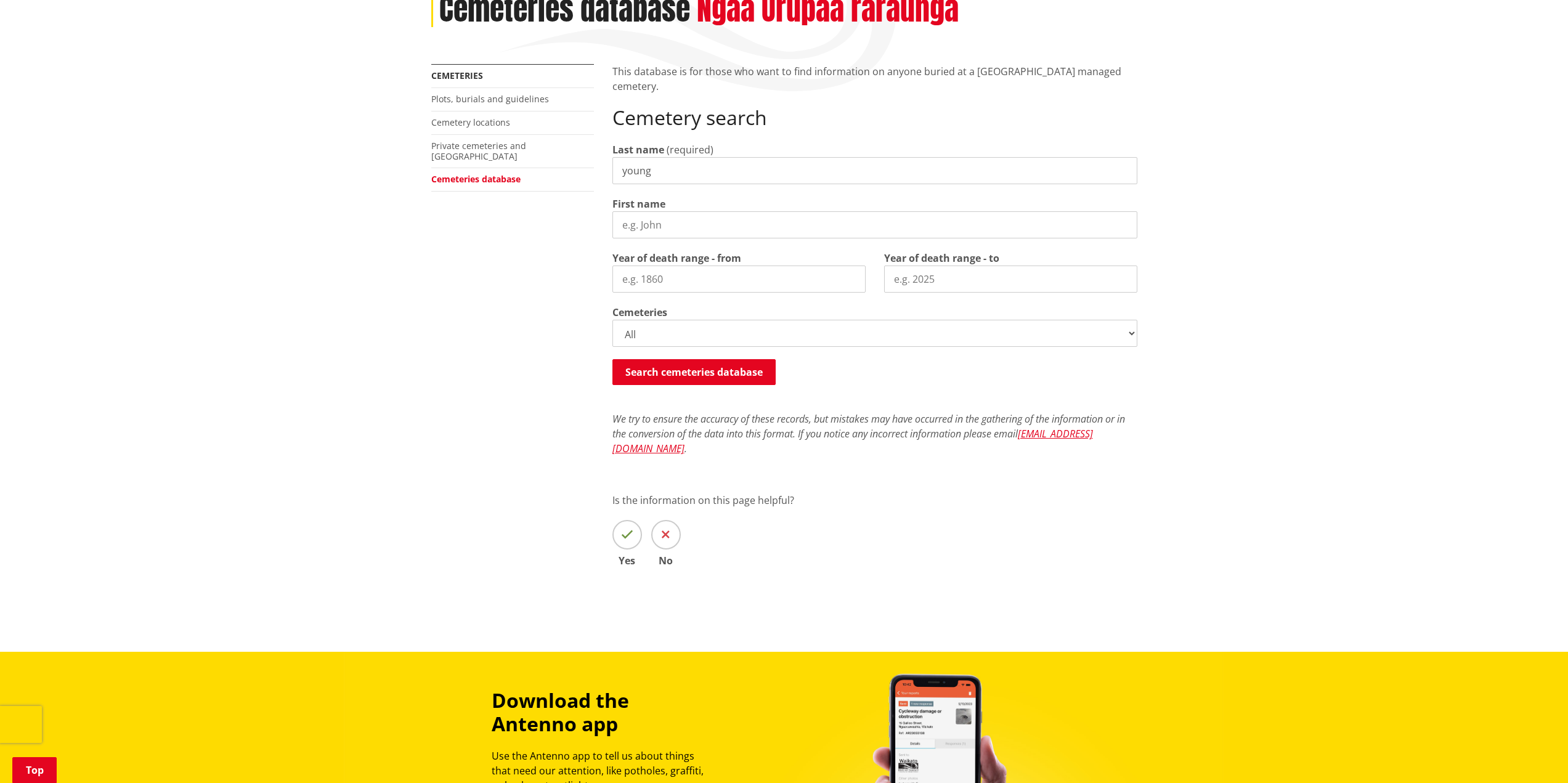
type input "young"
click at [1127, 332] on select "All Gordonton Ashes Memorial Berm Gordonton Lawn [GEOGRAPHIC_DATA] Octagonal As…" at bounding box center [875, 333] width 525 height 27
click at [612, 320] on select "All Gordonton Ashes Memorial Berm Gordonton Lawn [GEOGRAPHIC_DATA] Octagonal As…" at bounding box center [875, 333] width 525 height 27
drag, startPoint x: 697, startPoint y: 368, endPoint x: 755, endPoint y: 355, distance: 59.4
click at [697, 368] on button "Search cemeteries database" at bounding box center [694, 372] width 164 height 26
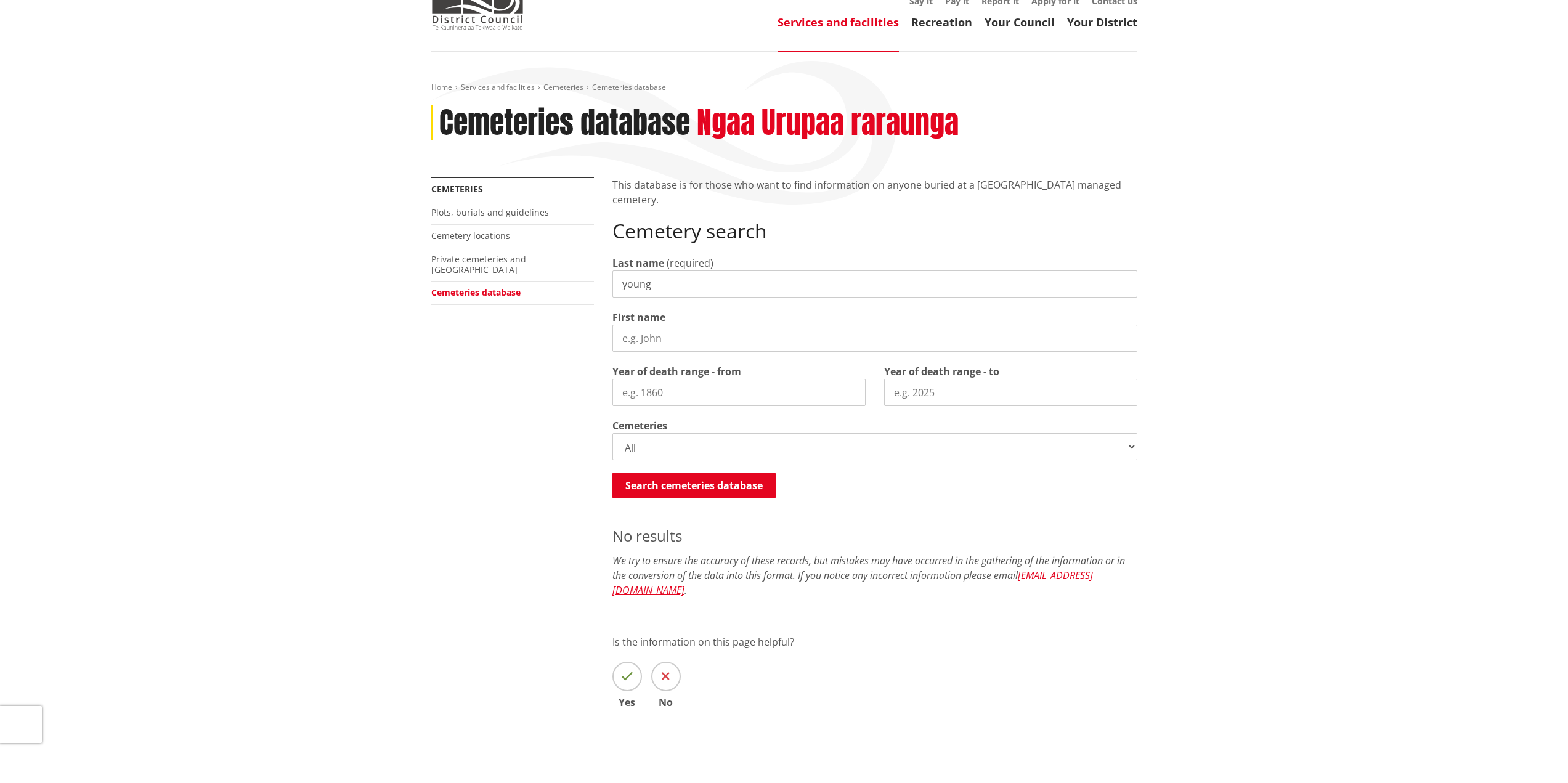
scroll to position [288, 0]
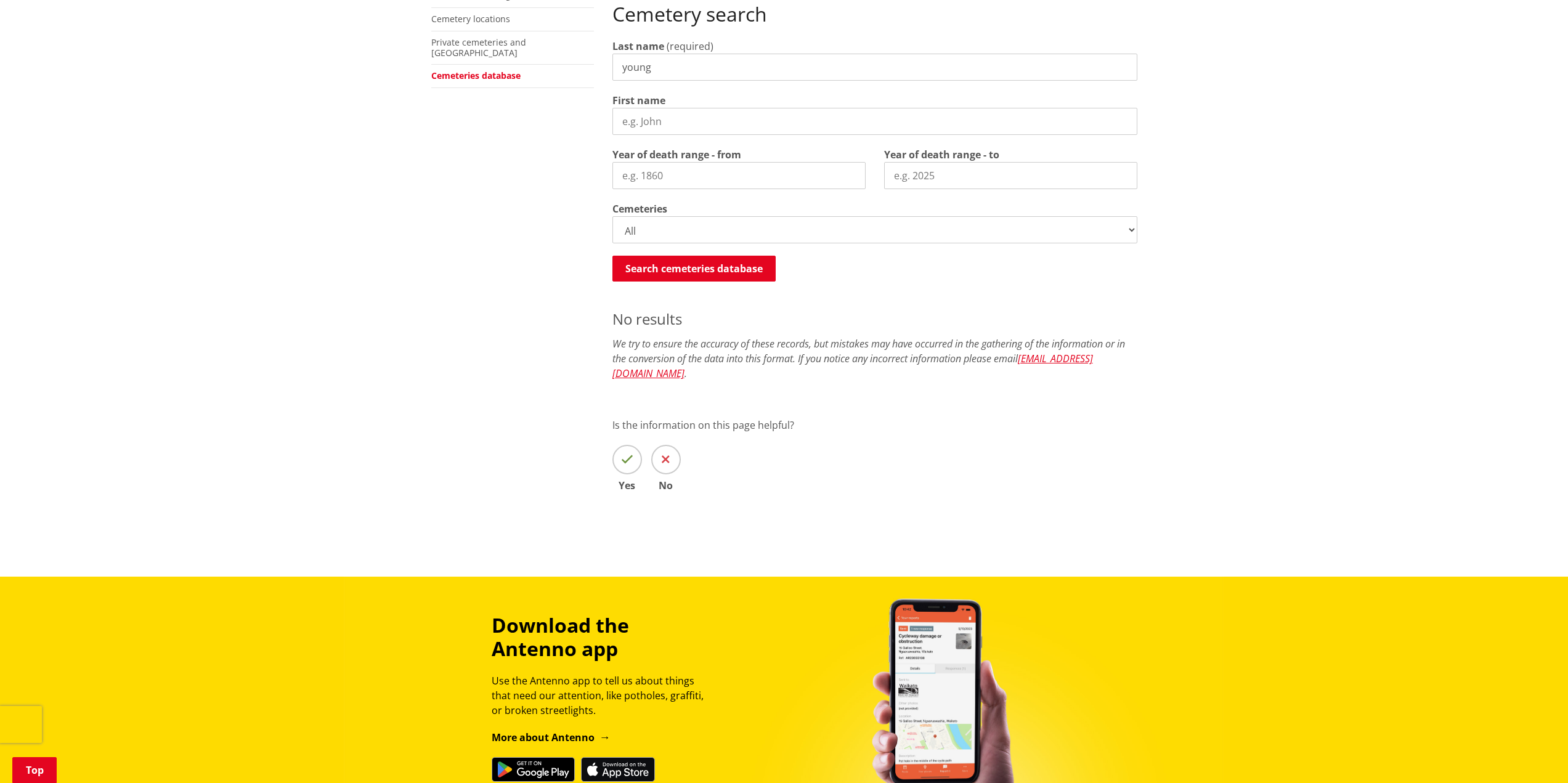
click at [1133, 229] on select "All Gordonton Ashes Memorial Berm Gordonton Lawn [GEOGRAPHIC_DATA] Octagonal As…" at bounding box center [875, 230] width 525 height 27
select select
click at [612, 216] on select "All Gordonton Ashes Memorial Berm Gordonton Lawn [GEOGRAPHIC_DATA] Octagonal As…" at bounding box center [875, 230] width 525 height 27
click at [714, 263] on button "Search cemeteries database" at bounding box center [694, 269] width 164 height 26
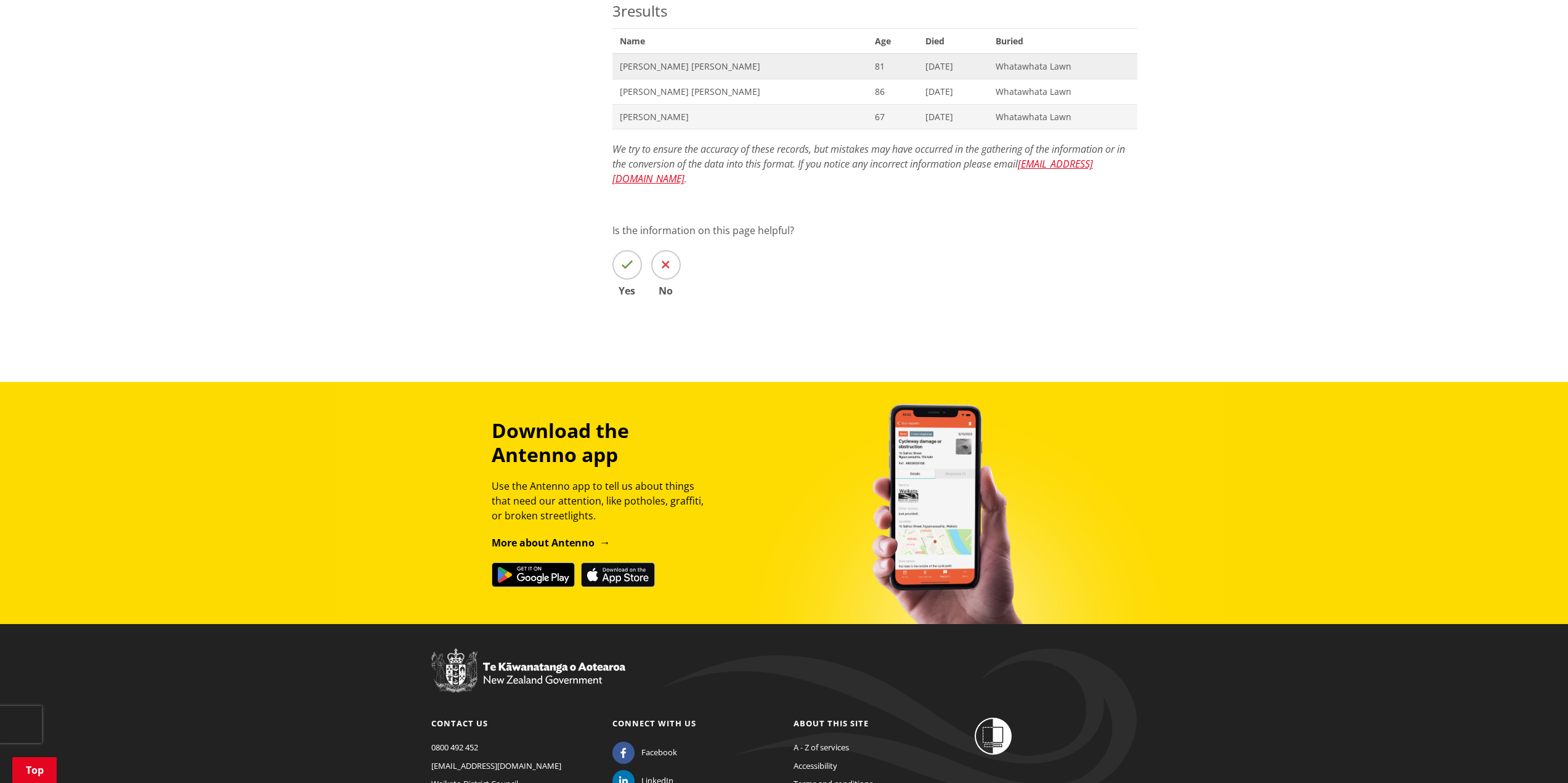
click at [1020, 69] on span "Whatawhata Lawn" at bounding box center [1062, 66] width 135 height 12
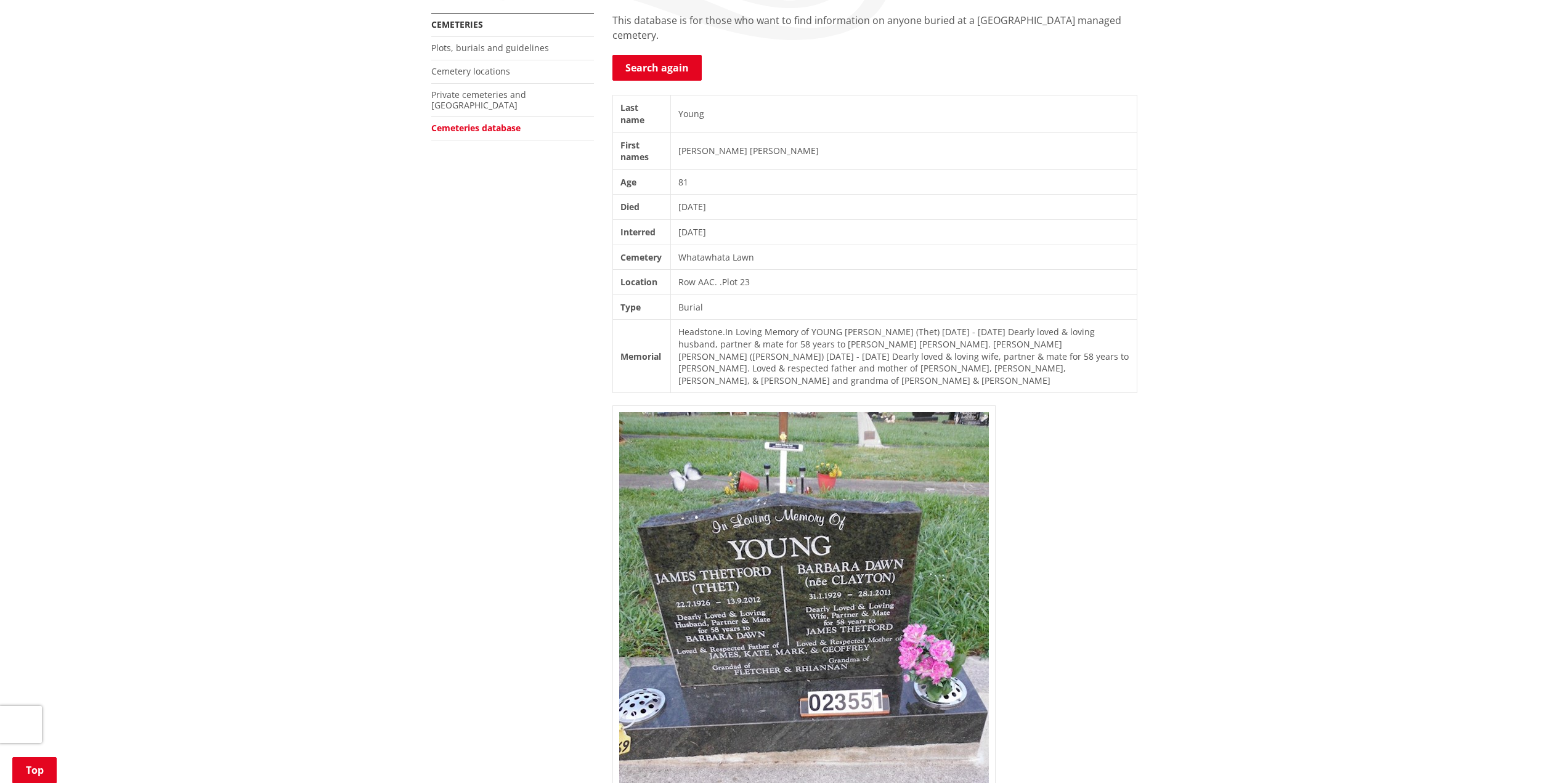
scroll to position [308, 0]
